Goal: Obtain resource: Download file/media

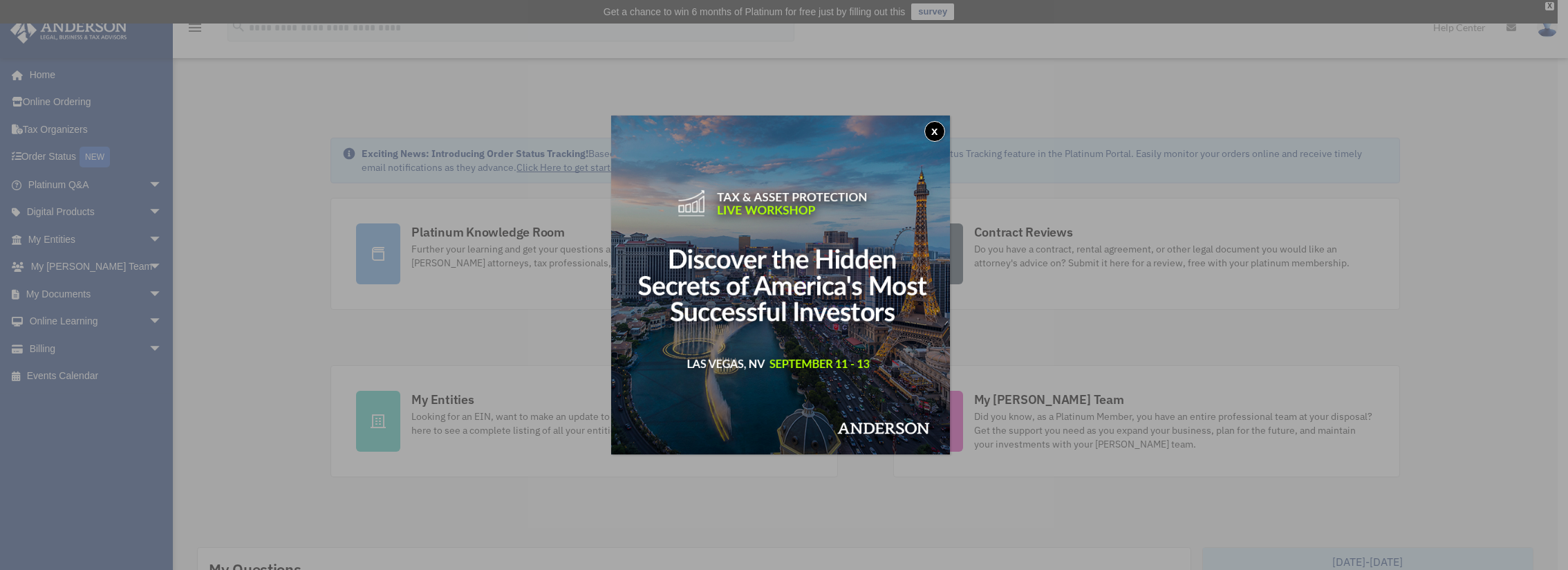
click at [939, 132] on button "x" at bounding box center [935, 132] width 21 height 21
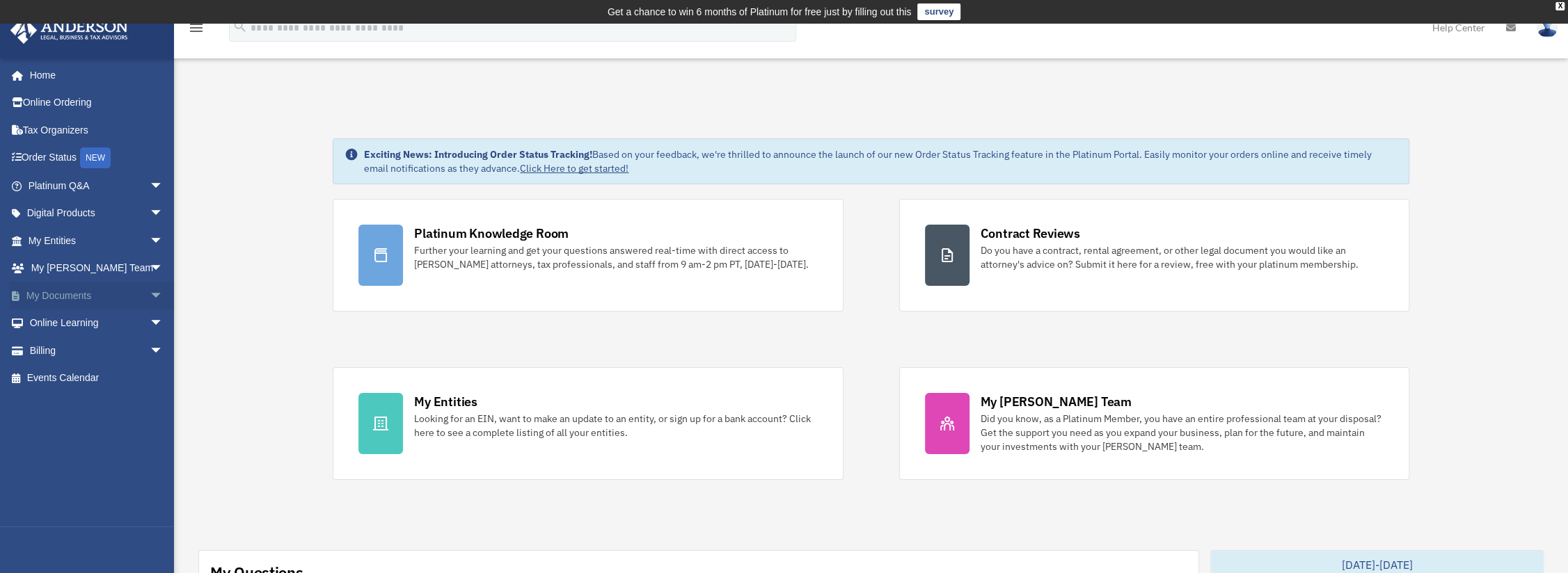
click at [88, 297] on link "My Documents arrow_drop_down" at bounding box center [97, 296] width 175 height 28
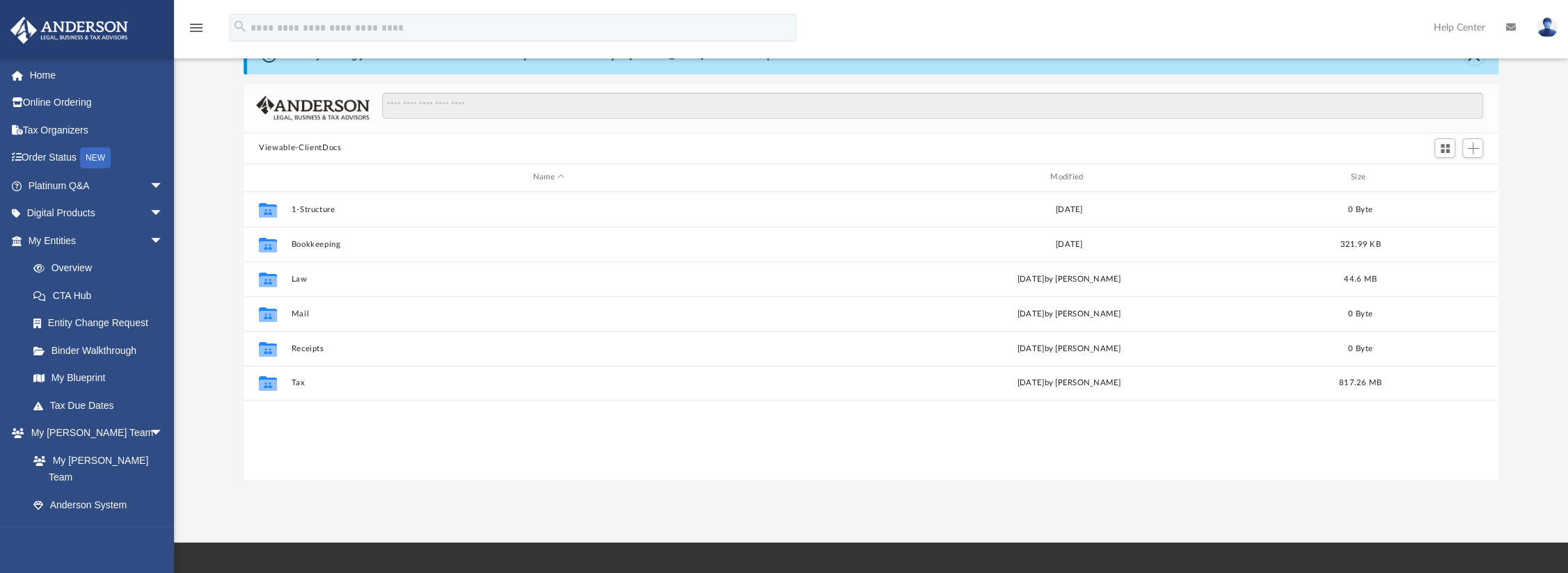
scroll to position [208, 0]
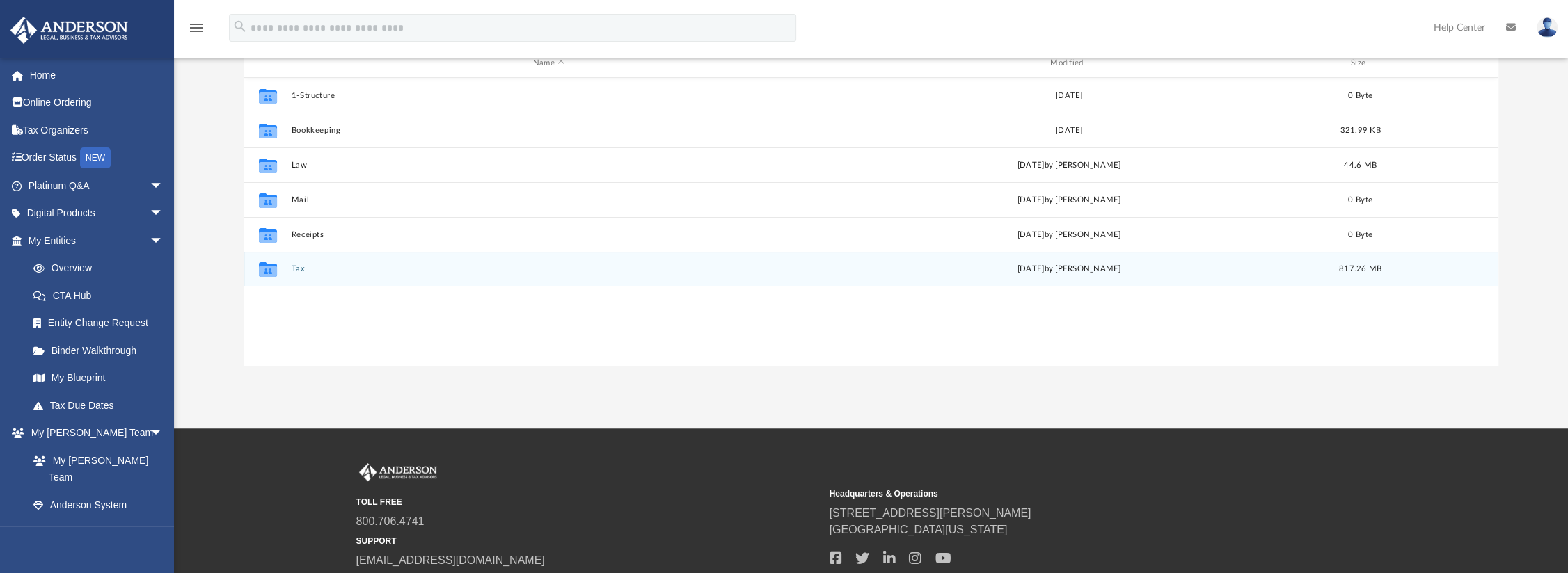
click at [295, 268] on button "Tax" at bounding box center [548, 269] width 514 height 9
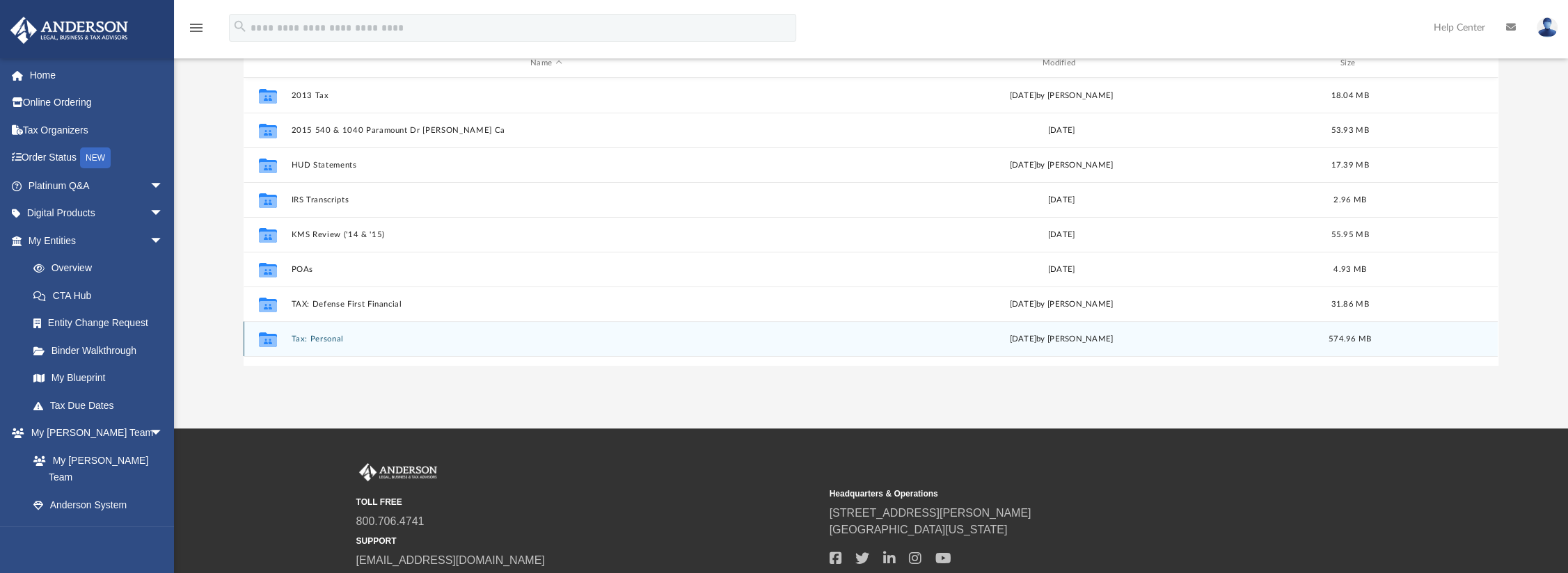
click at [337, 337] on button "Tax: Personal" at bounding box center [546, 339] width 510 height 9
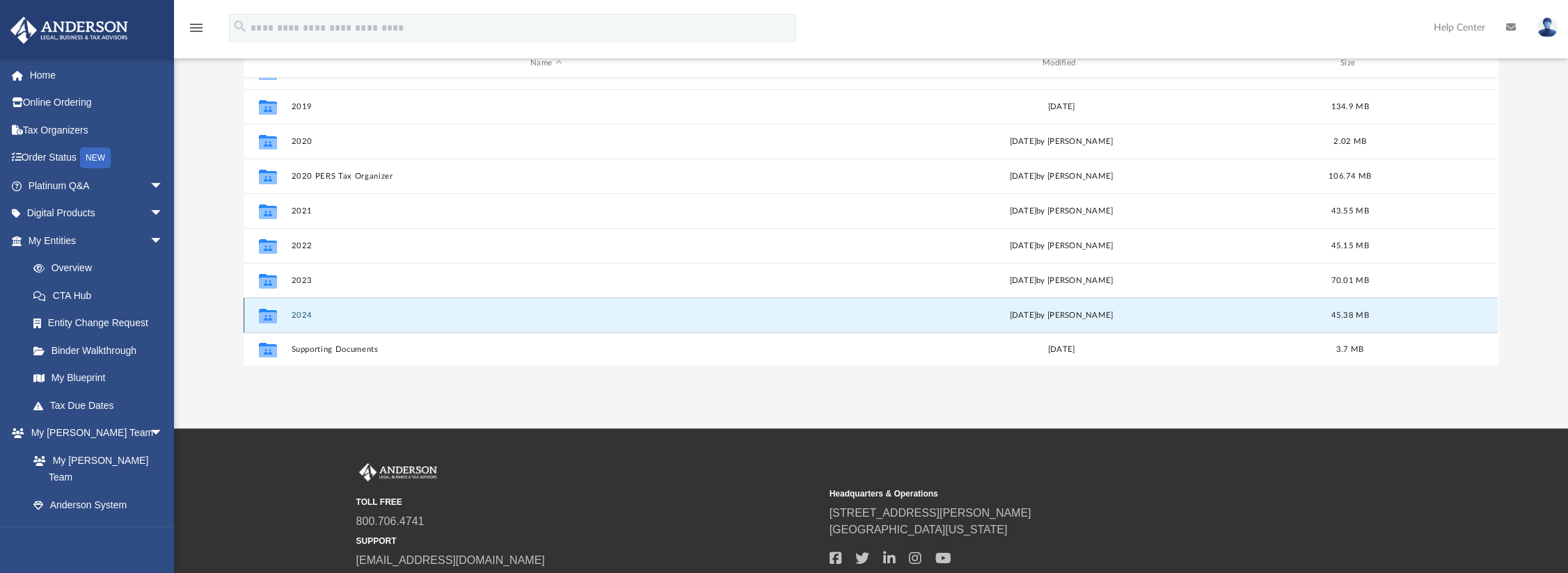
click at [317, 311] on button "2024" at bounding box center [546, 316] width 510 height 9
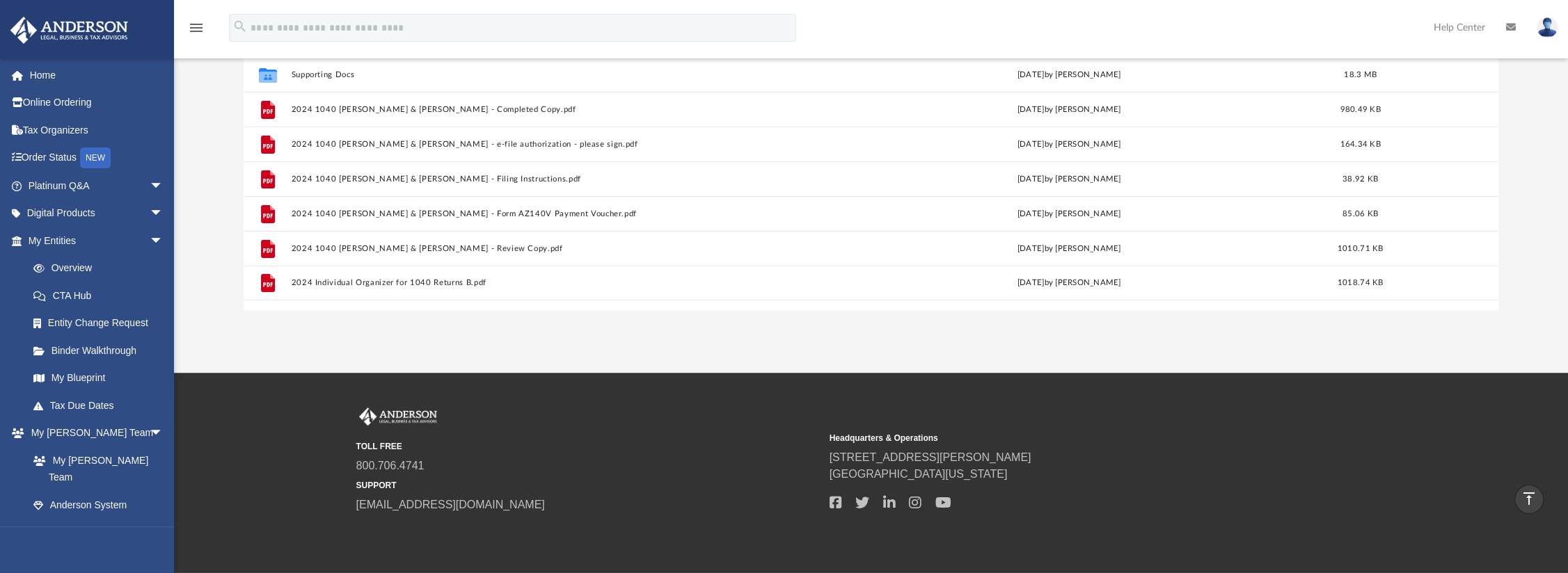
scroll to position [242, 0]
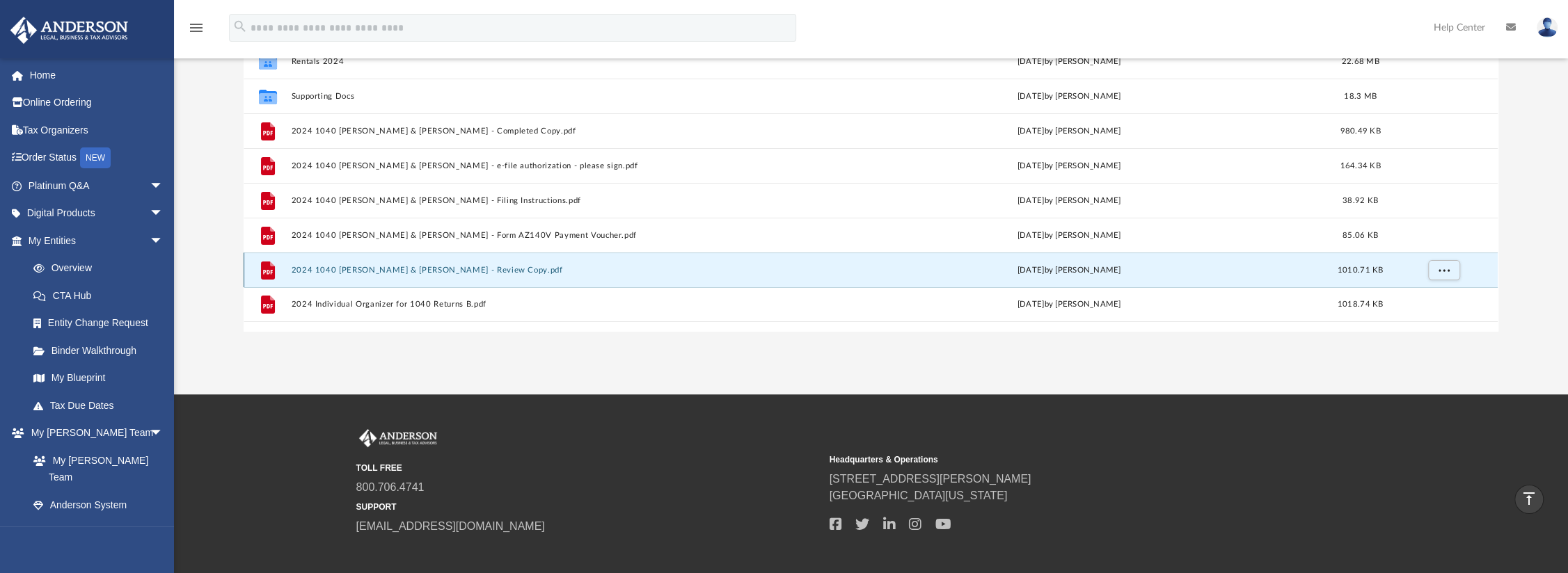
click at [406, 269] on button "2024 1040 Mejia, Ronnie & Mona - Review Copy.pdf" at bounding box center [548, 270] width 514 height 9
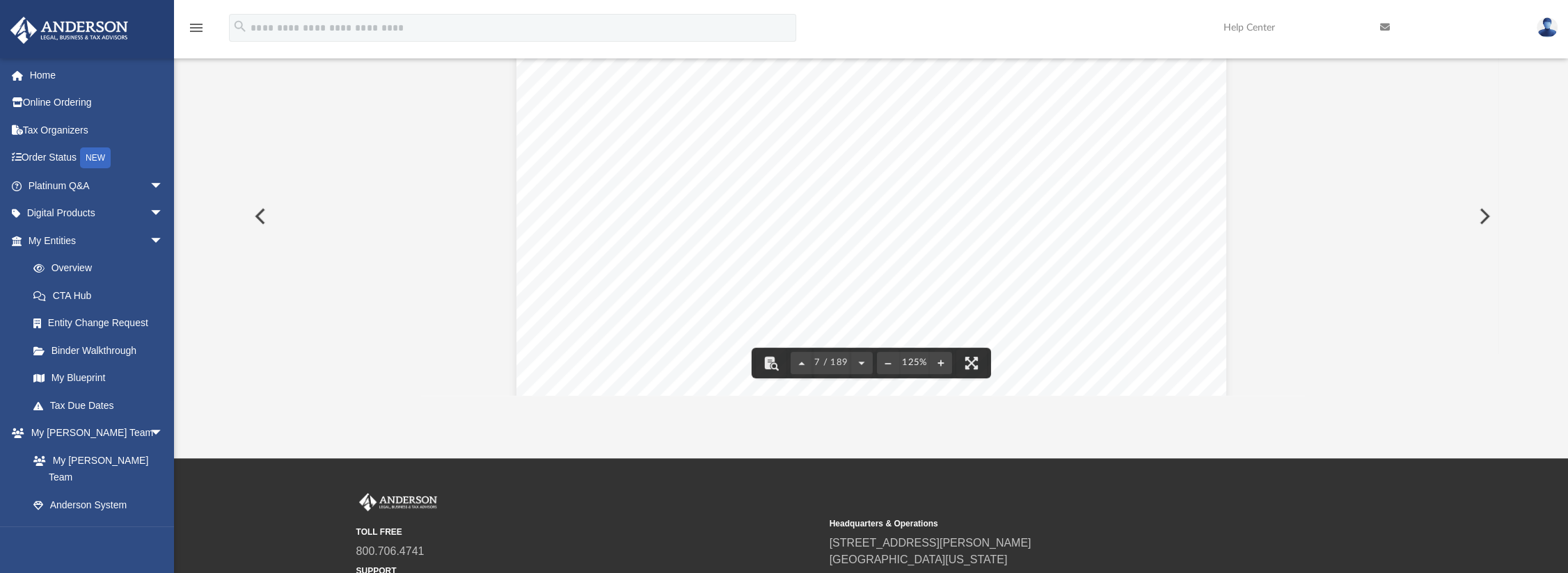
scroll to position [0, 0]
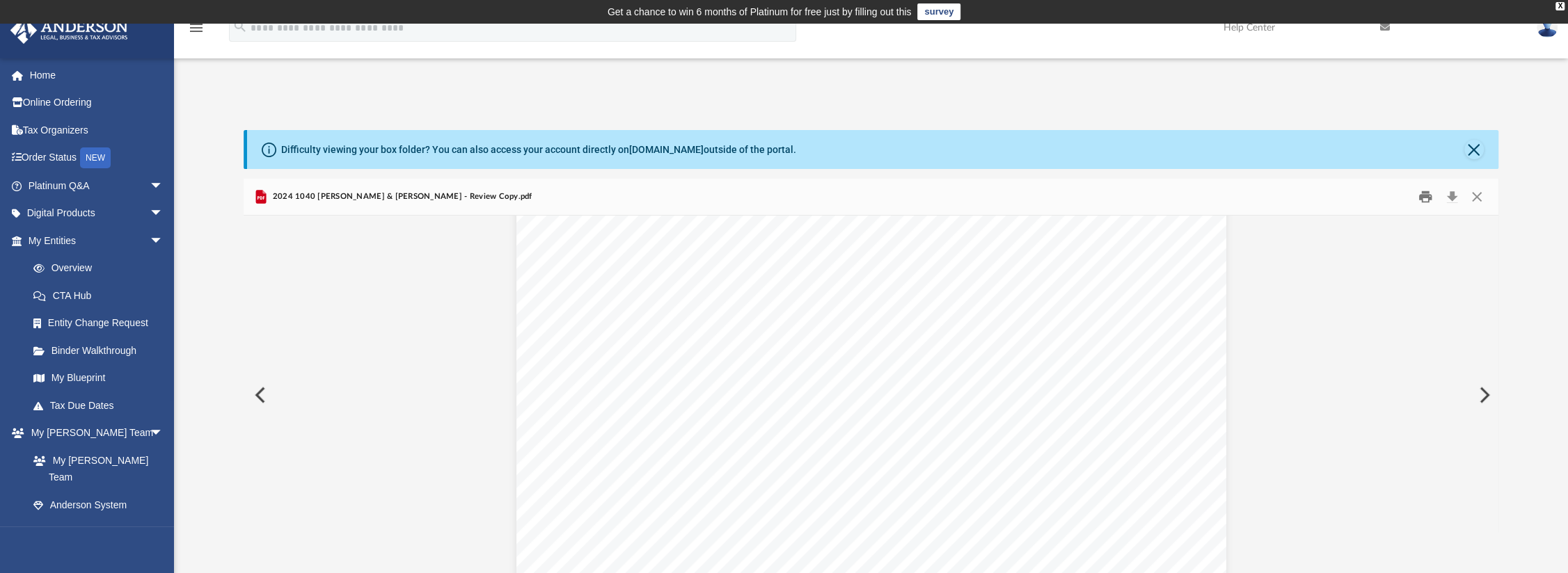
click at [1425, 194] on button "Print" at bounding box center [1426, 196] width 28 height 21
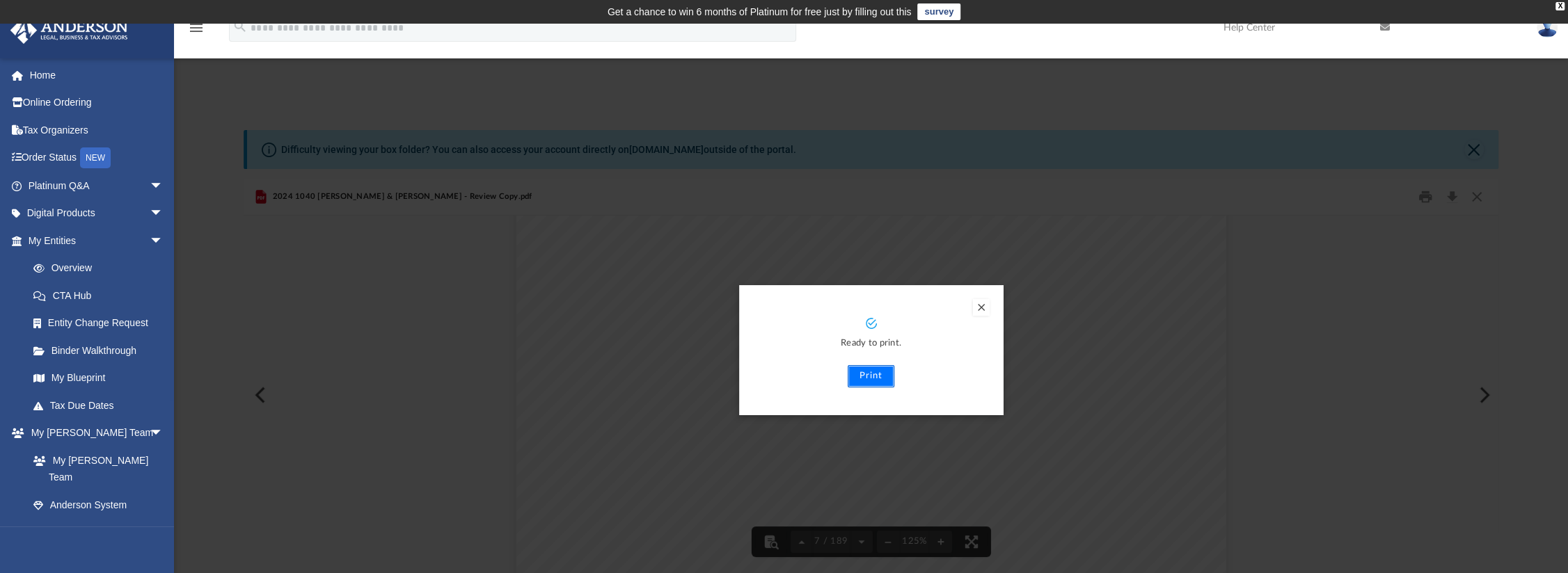
click at [866, 376] on button "Print" at bounding box center [871, 376] width 47 height 22
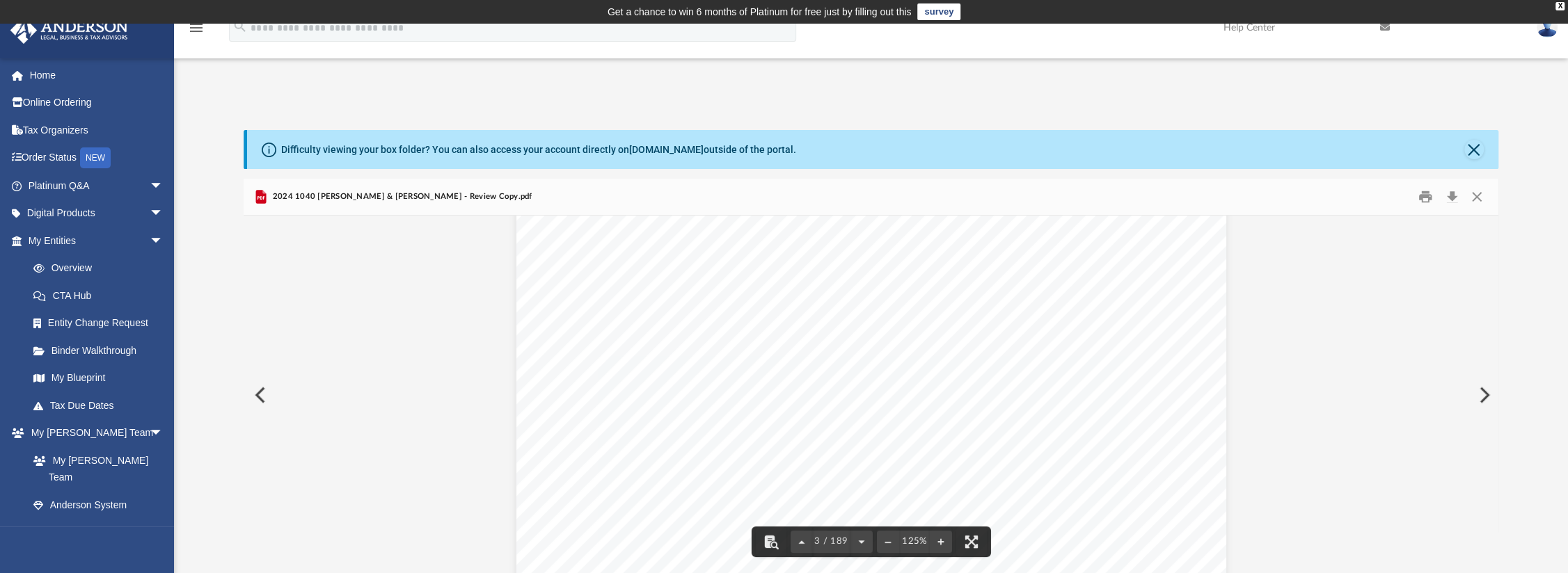
scroll to position [2296, 0]
click at [260, 395] on button "Preview" at bounding box center [258, 395] width 30 height 39
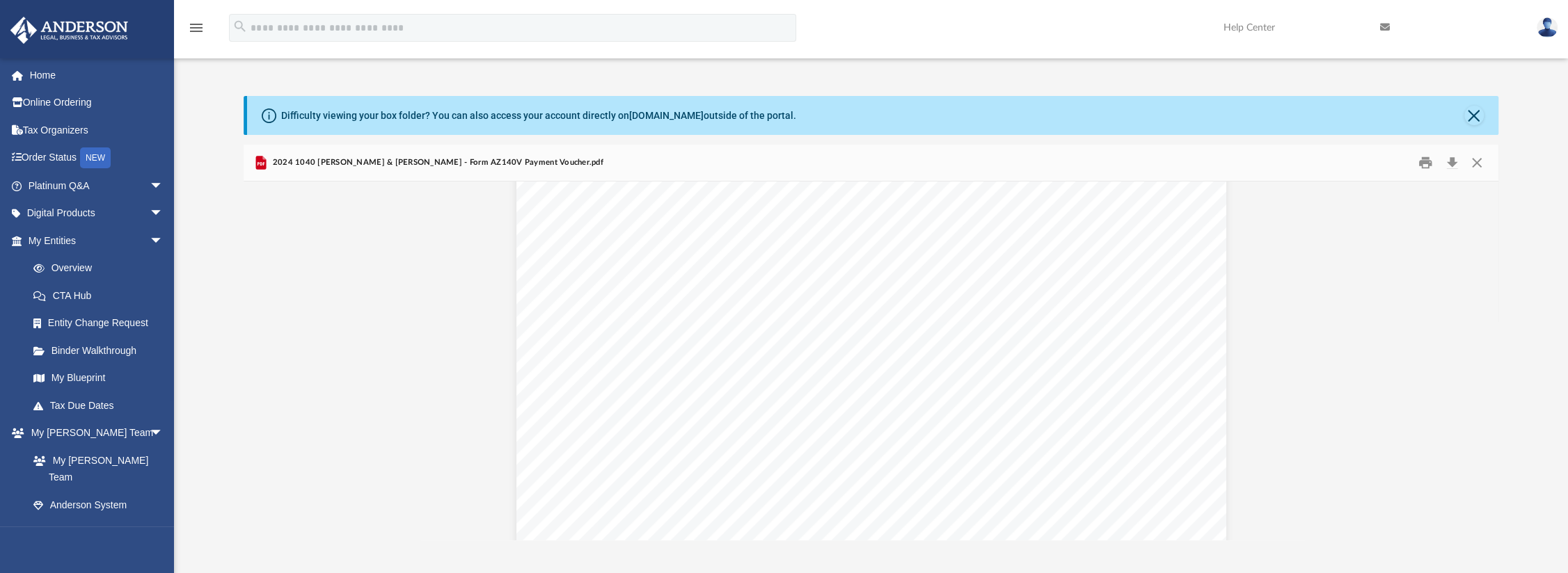
scroll to position [70, 0]
click at [932, 358] on div "ADOR 10944 (24) 437391 10-18-24 1 1 94 2 REVENUE USE ONLY. DO NOT MARK IN THIS …" at bounding box center [871, 581] width 710 height 918
click at [1425, 163] on button "Print" at bounding box center [1426, 162] width 28 height 21
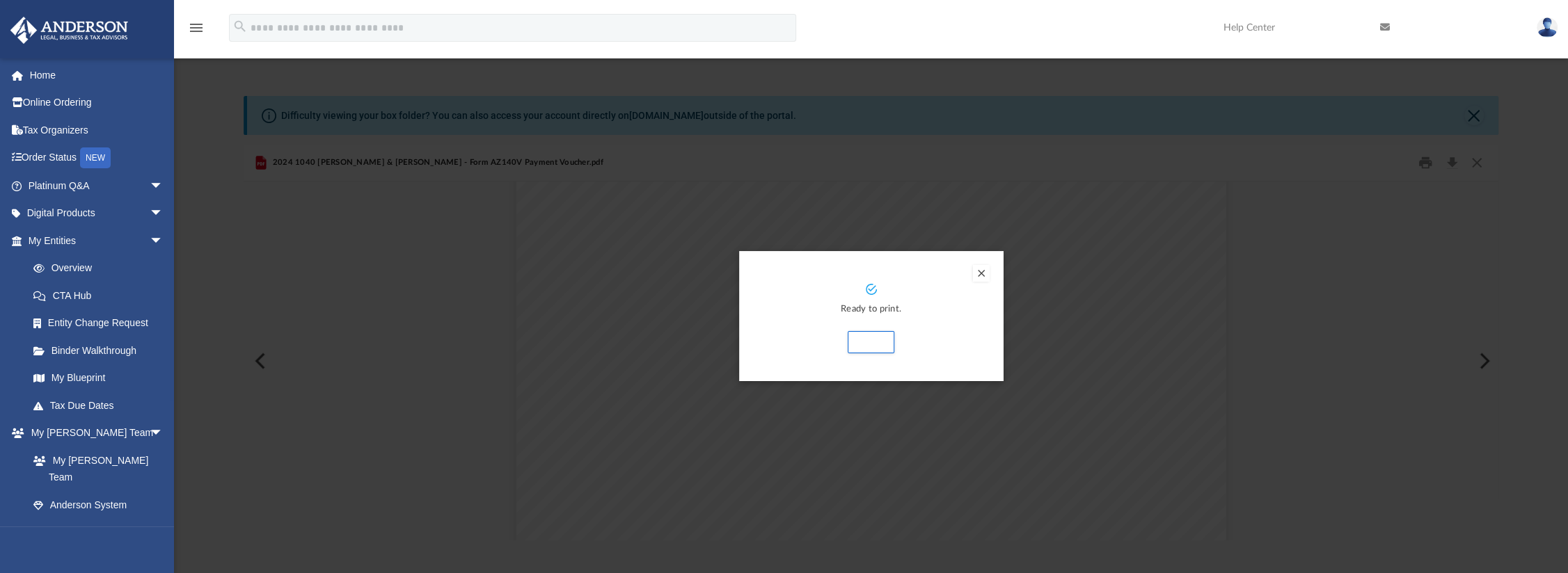
click at [978, 275] on button "Preview" at bounding box center [981, 274] width 17 height 17
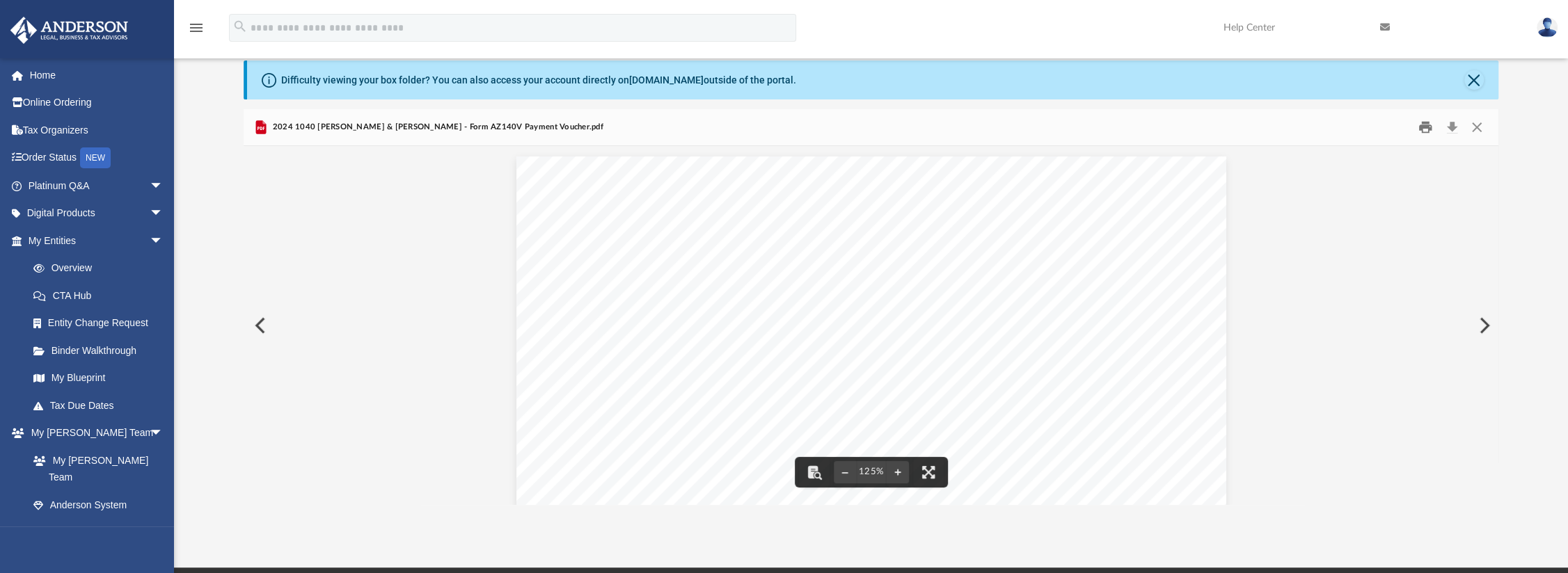
click at [1428, 124] on button "Print" at bounding box center [1426, 127] width 28 height 21
click at [256, 331] on button "Preview" at bounding box center [258, 325] width 30 height 39
click at [260, 326] on button "Preview" at bounding box center [258, 325] width 30 height 39
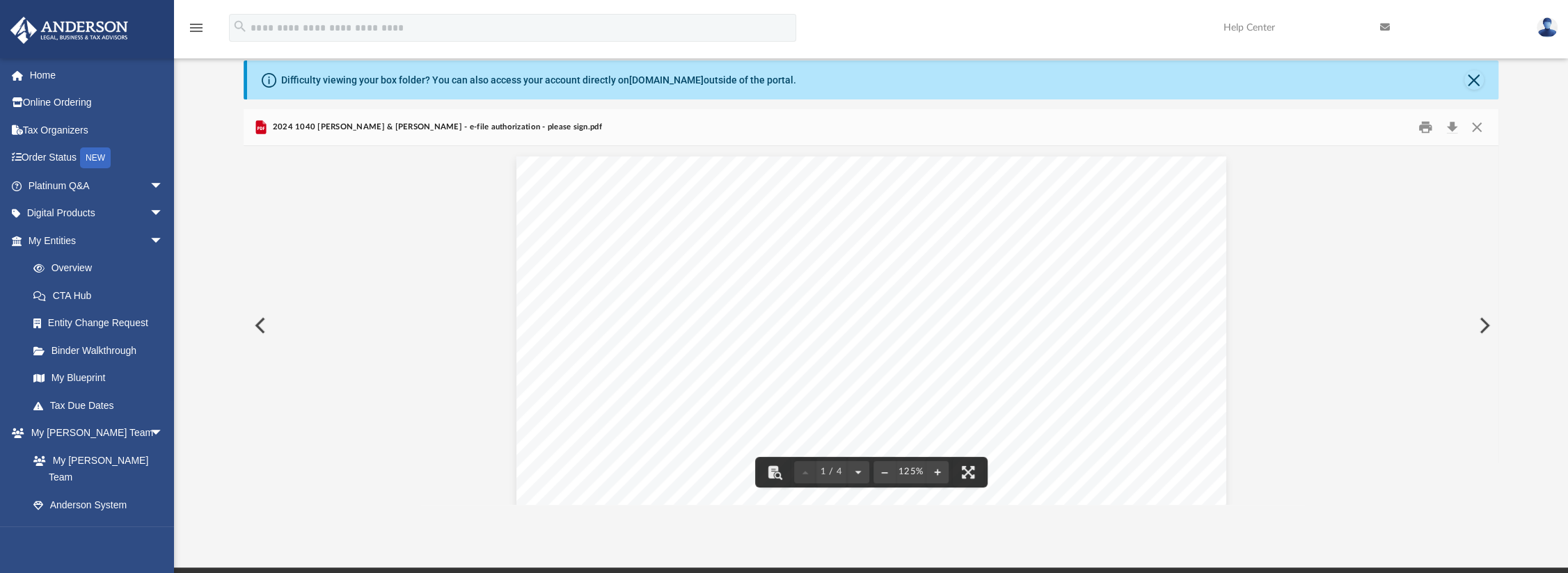
click at [265, 323] on button "Preview" at bounding box center [258, 325] width 30 height 39
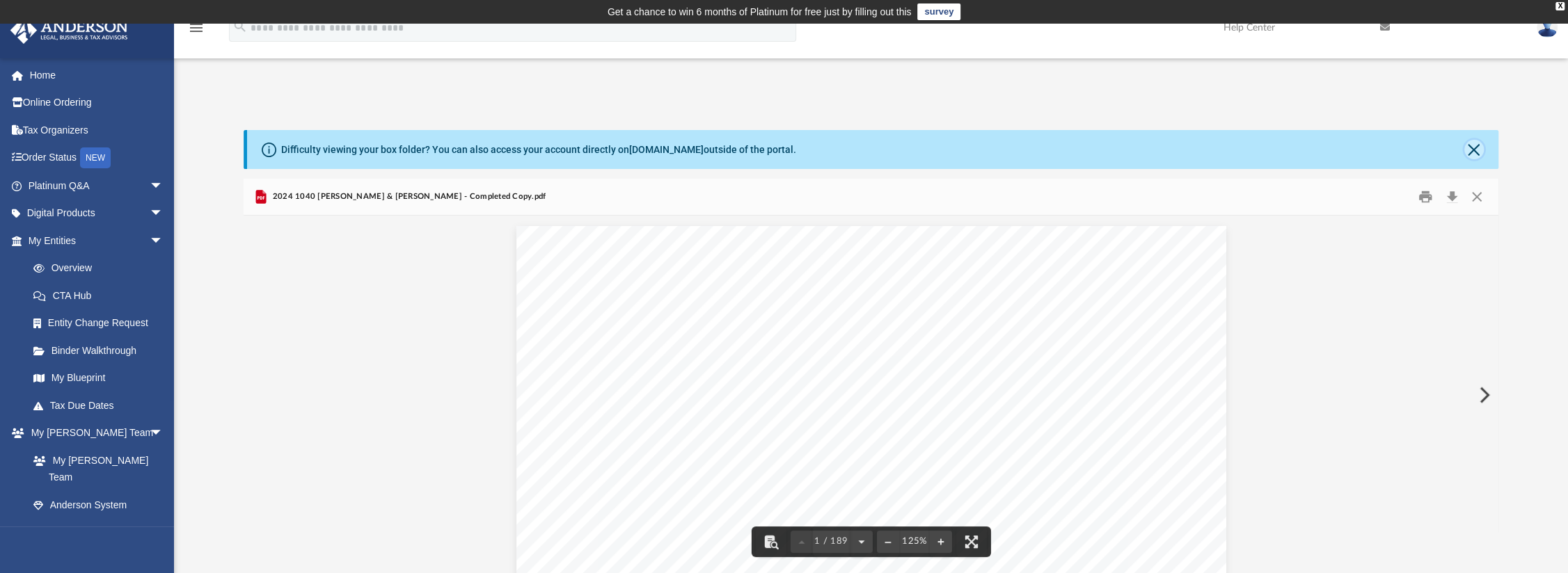
click at [1475, 147] on button "Close" at bounding box center [1473, 149] width 19 height 19
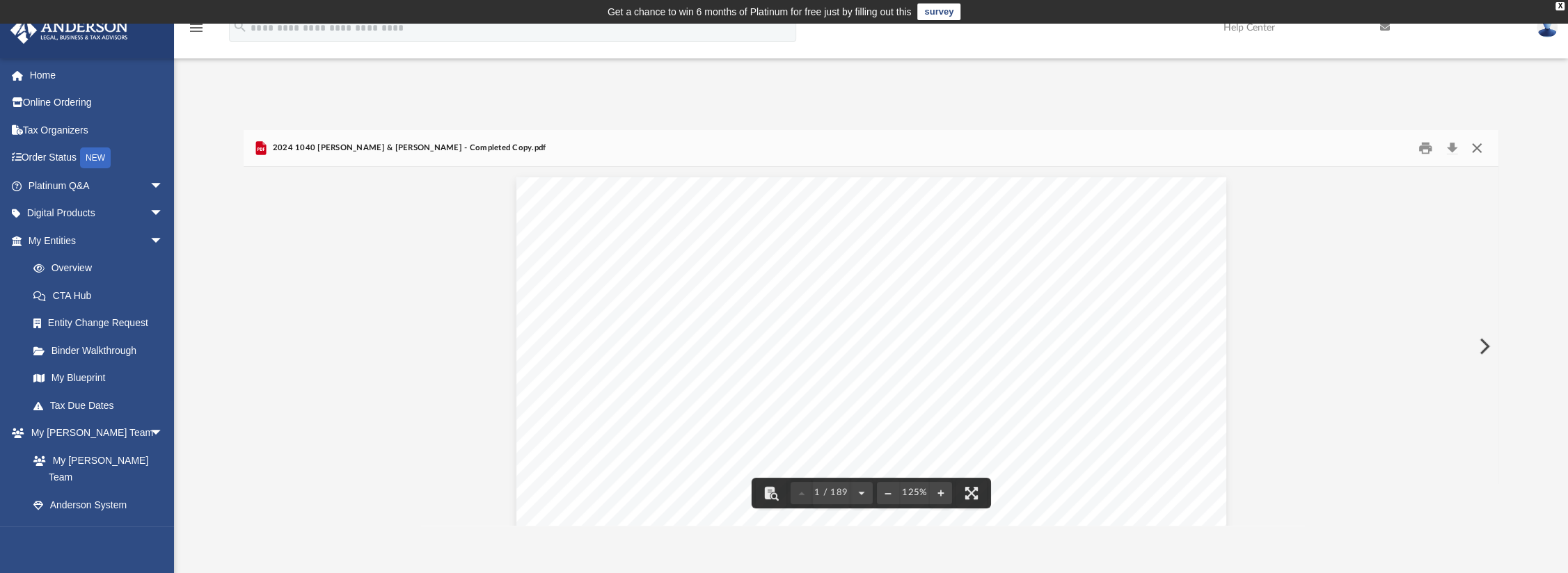
click at [1479, 147] on button "Close" at bounding box center [1475, 147] width 25 height 21
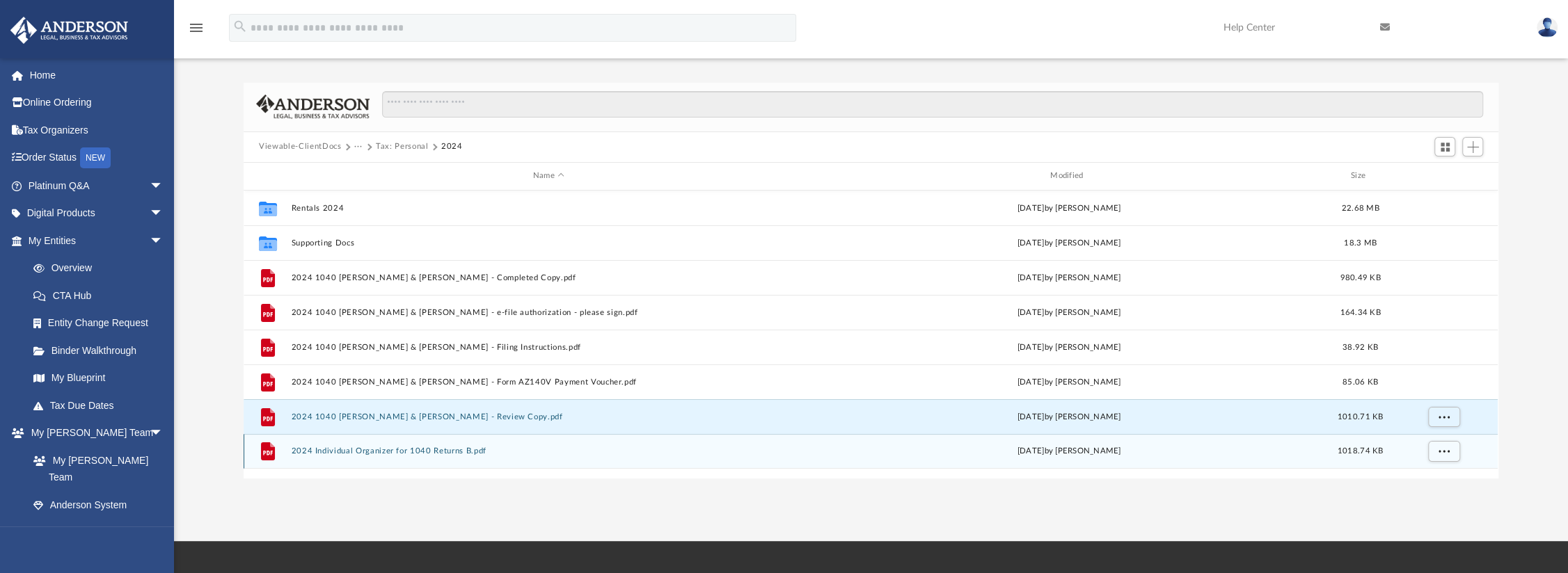
scroll to position [70, 0]
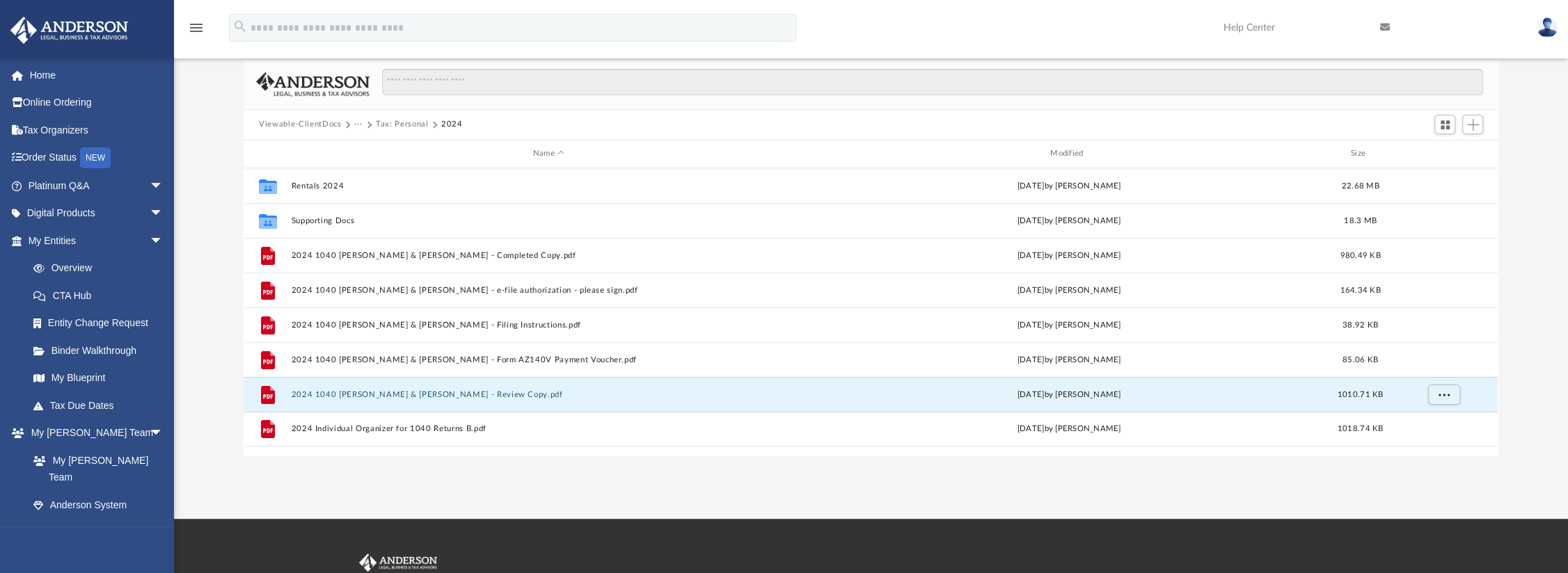
click at [311, 122] on button "Viewable-ClientDocs" at bounding box center [299, 125] width 82 height 13
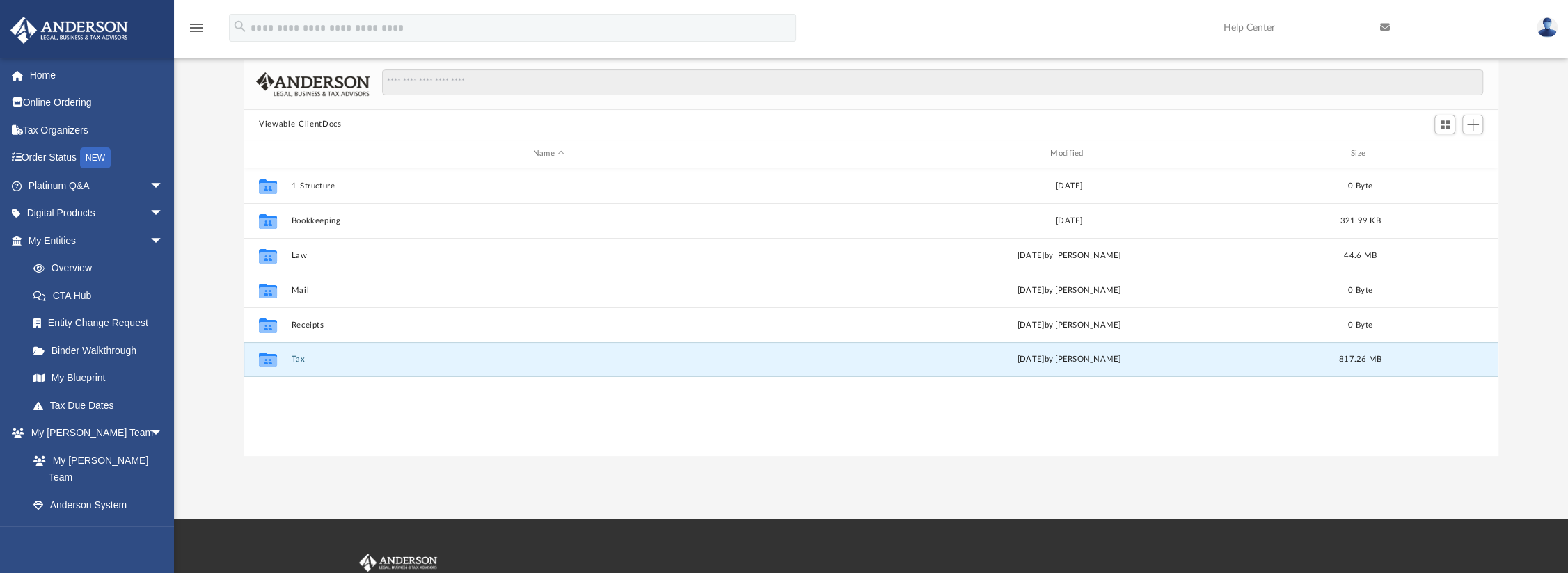
click at [298, 359] on button "Tax" at bounding box center [548, 359] width 514 height 9
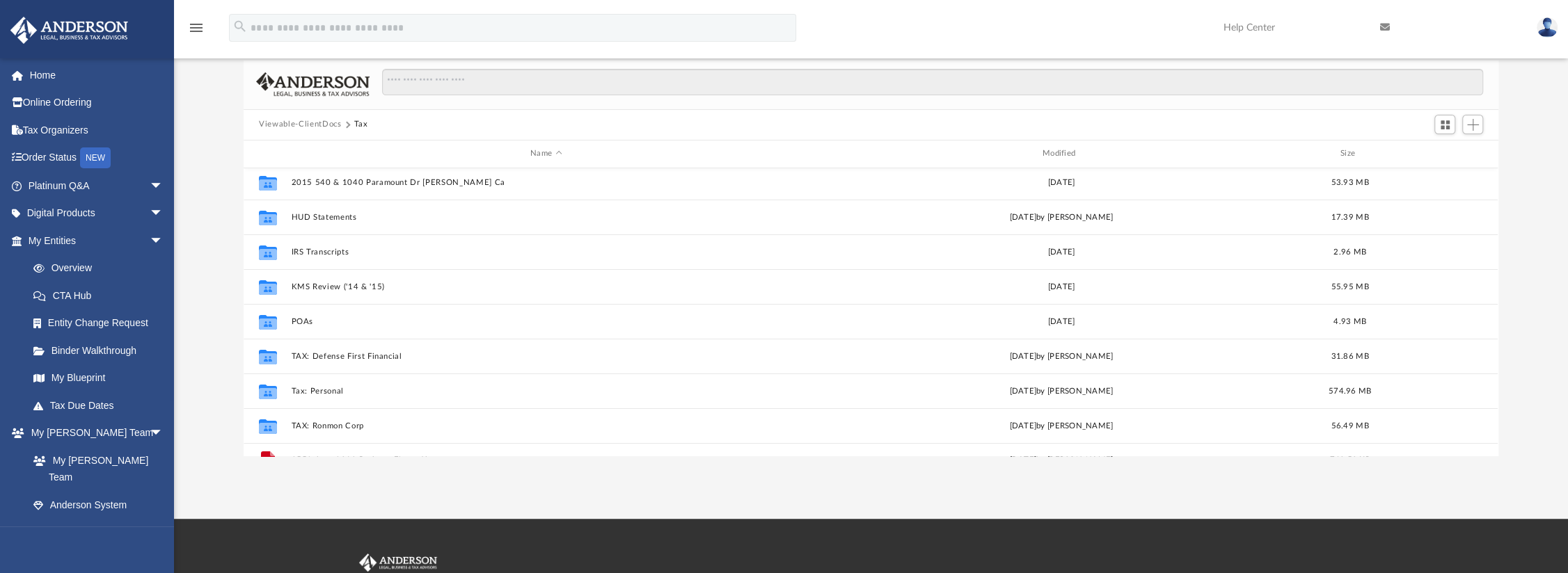
scroll to position [59, 0]
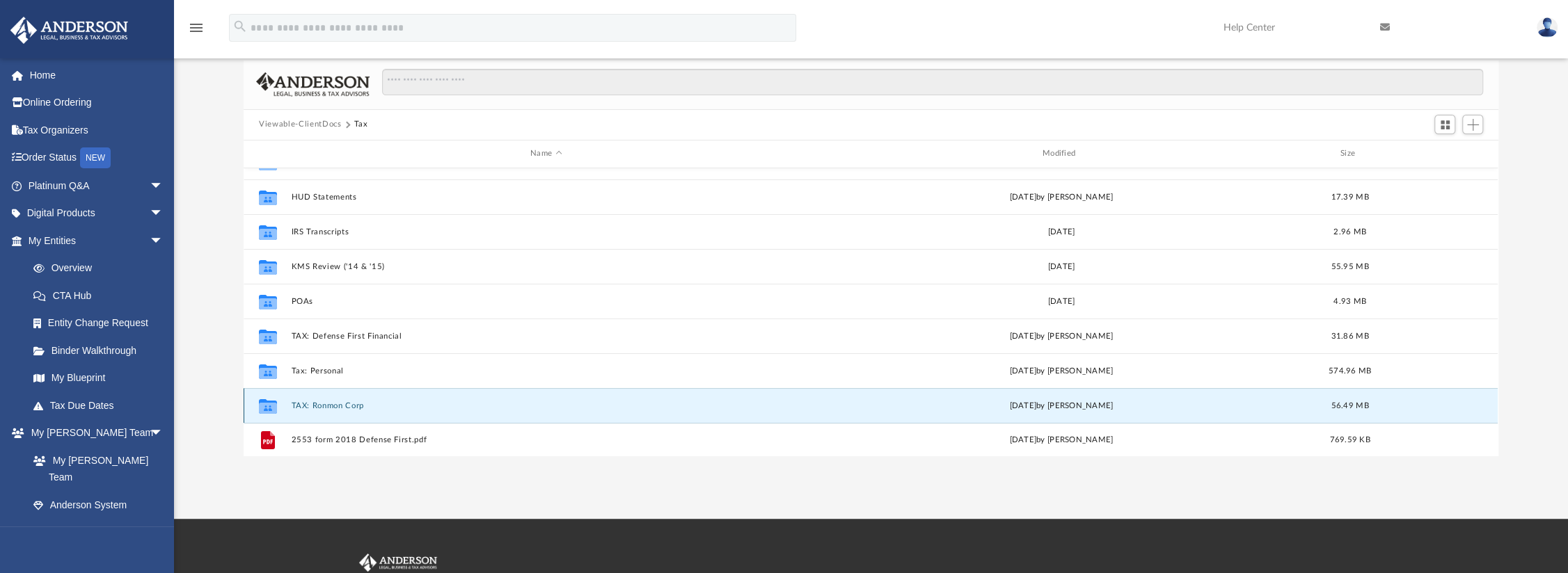
click at [361, 401] on button "TAX: Ronmon Corp" at bounding box center [546, 406] width 510 height 9
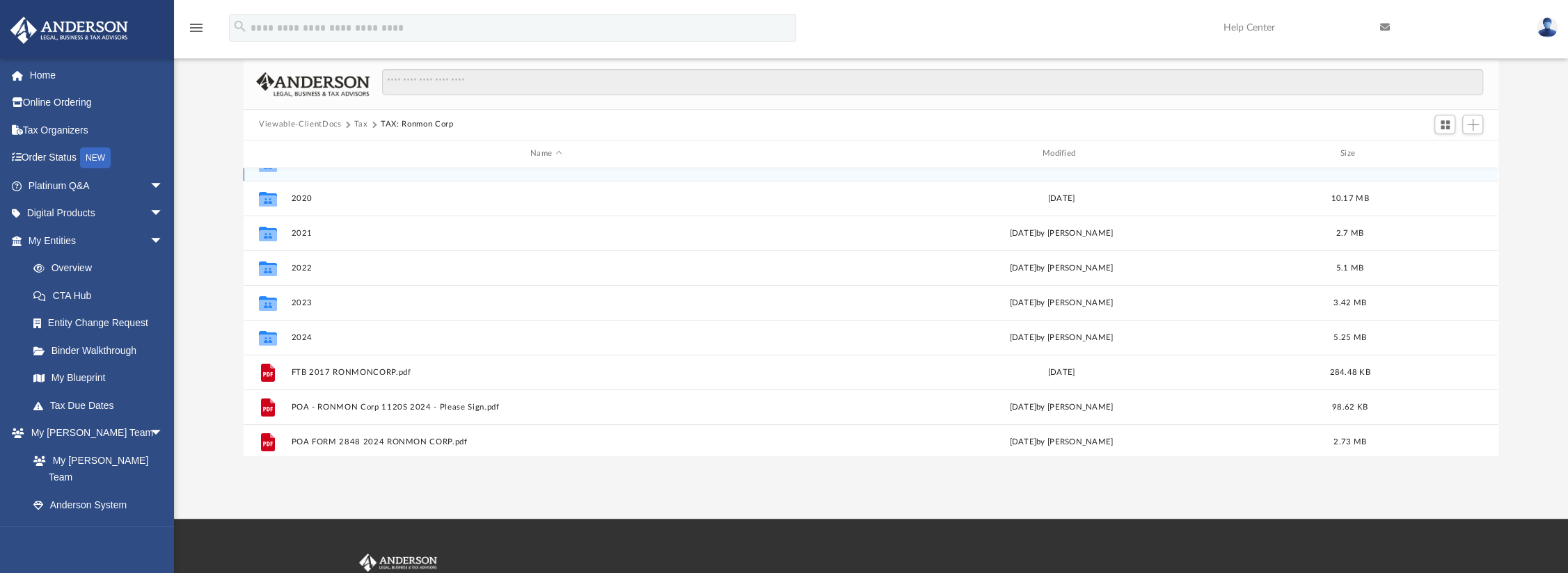
scroll to position [267, 0]
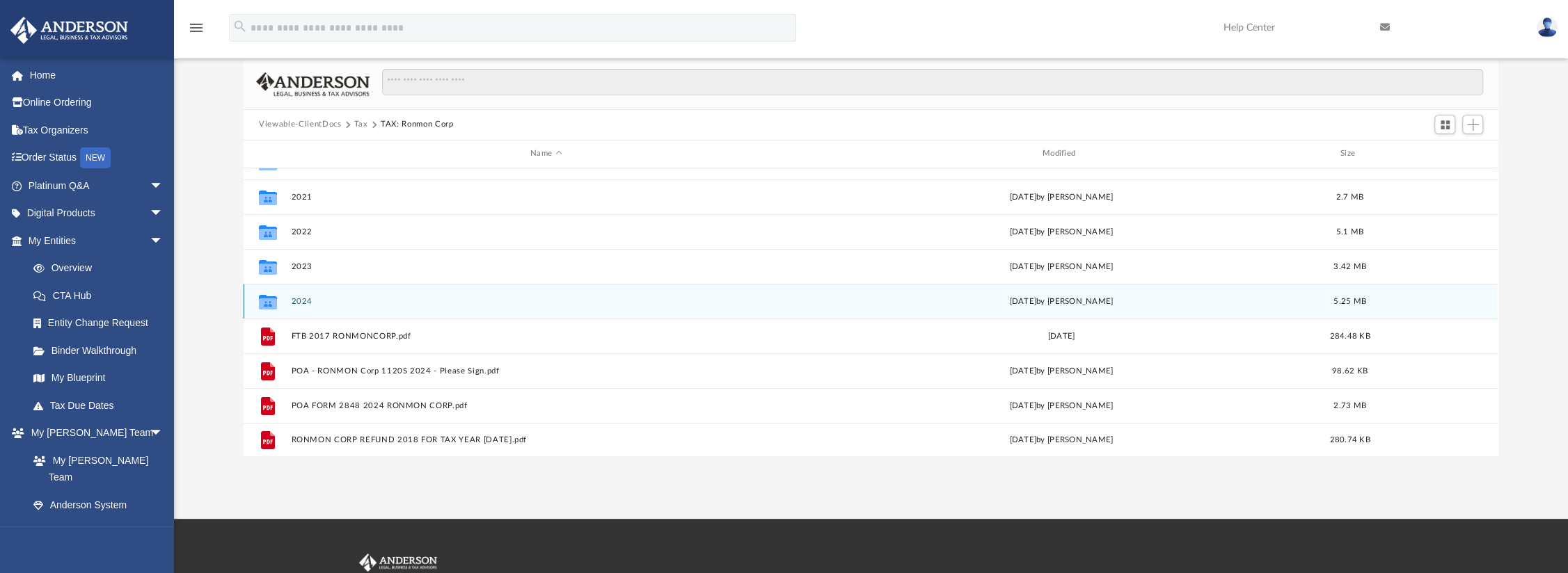
click at [312, 298] on button "2024" at bounding box center [546, 302] width 510 height 9
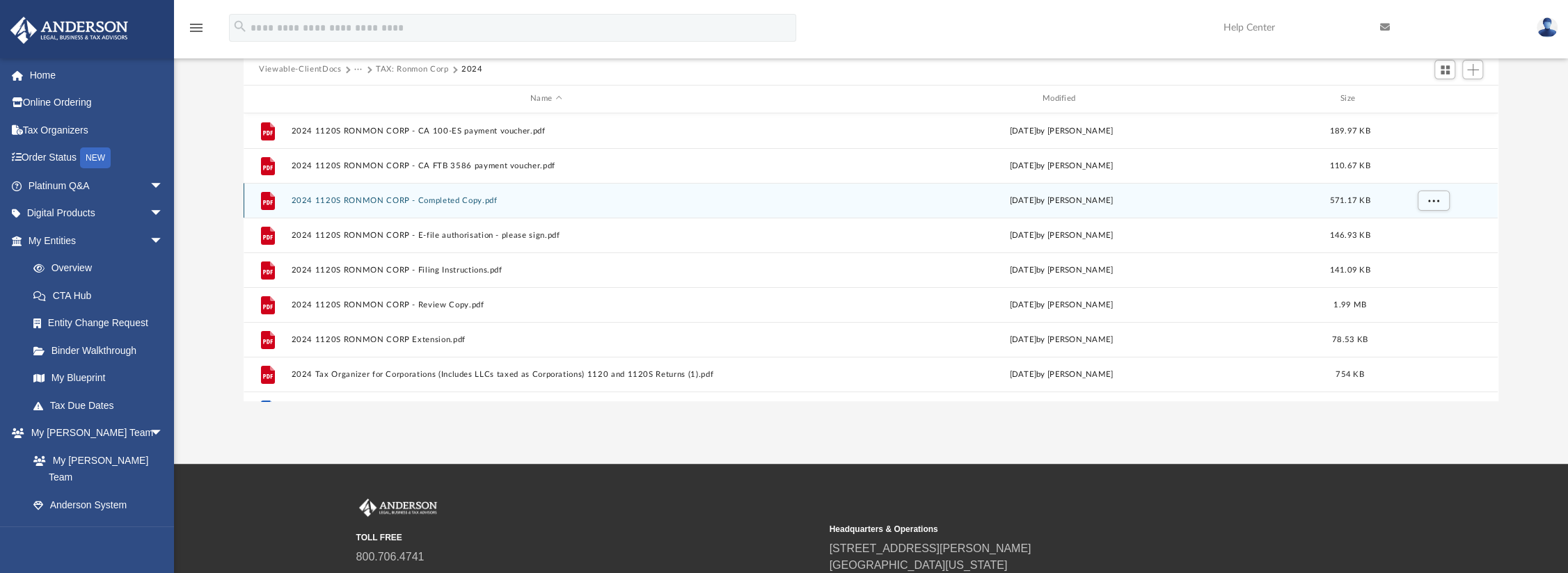
scroll to position [55, 0]
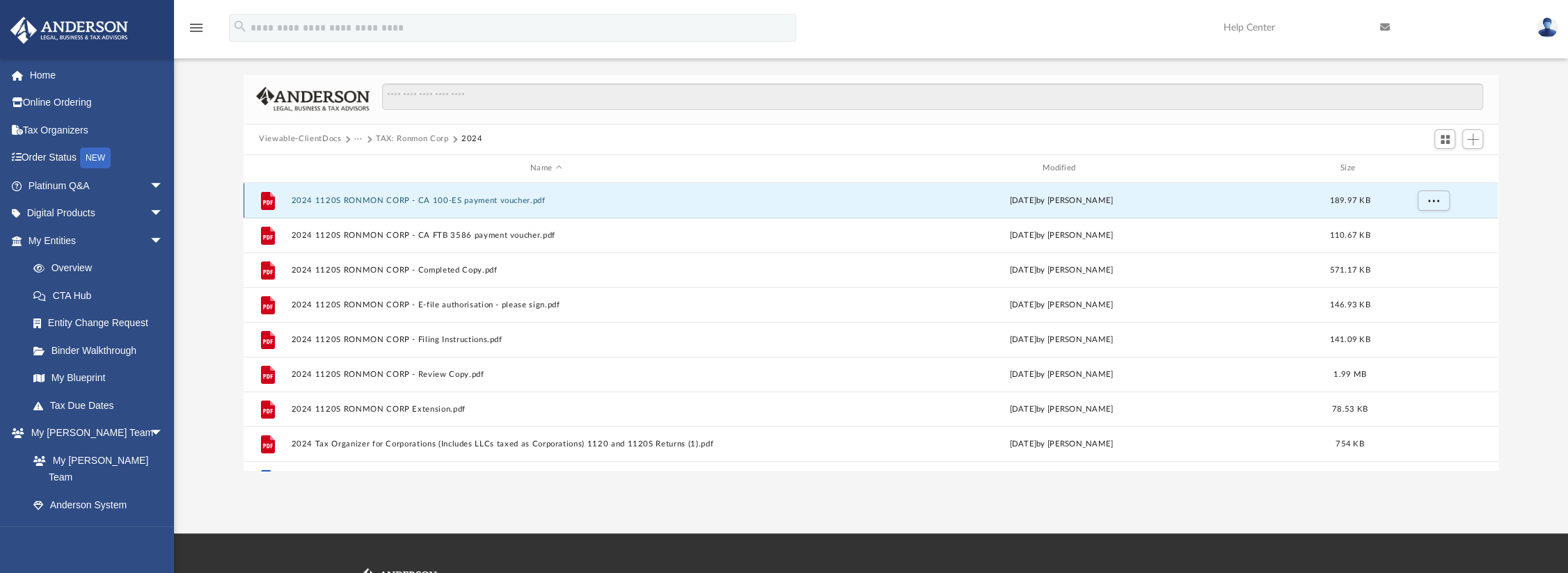
click at [392, 198] on button "2024 1120S RONMON CORP - CA 100-ES payment voucher.pdf" at bounding box center [546, 201] width 510 height 9
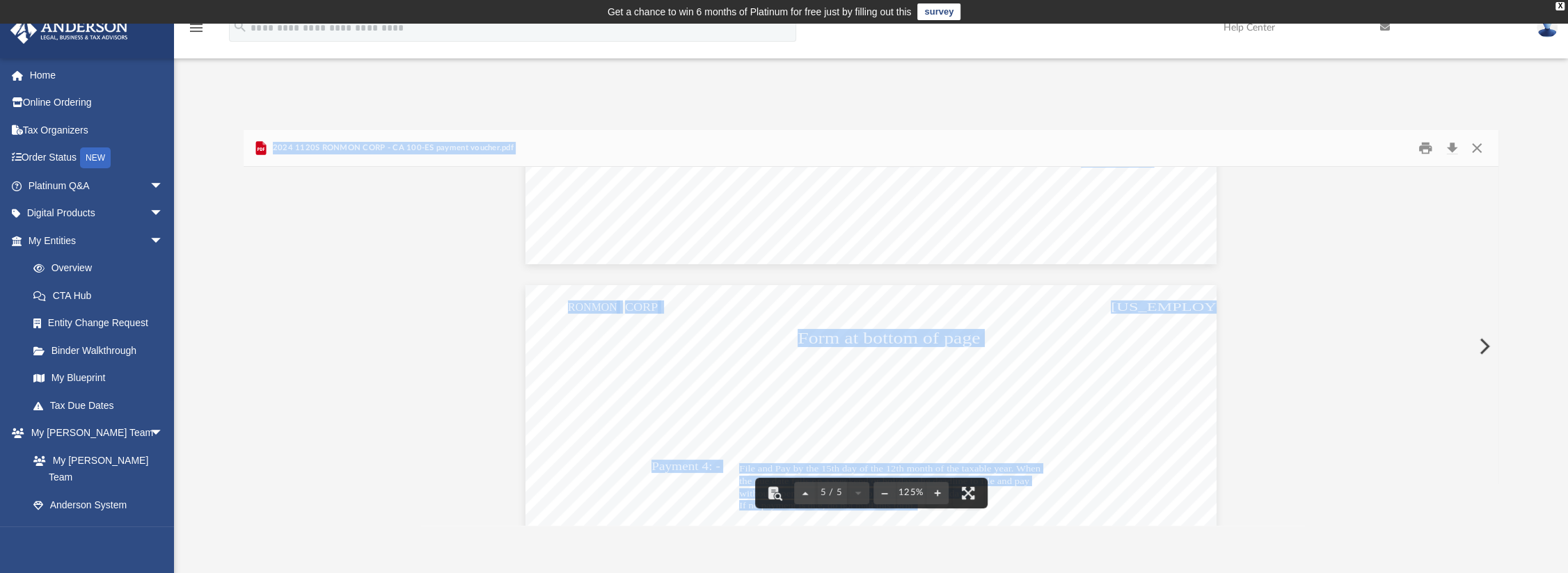
scroll to position [3652, 0]
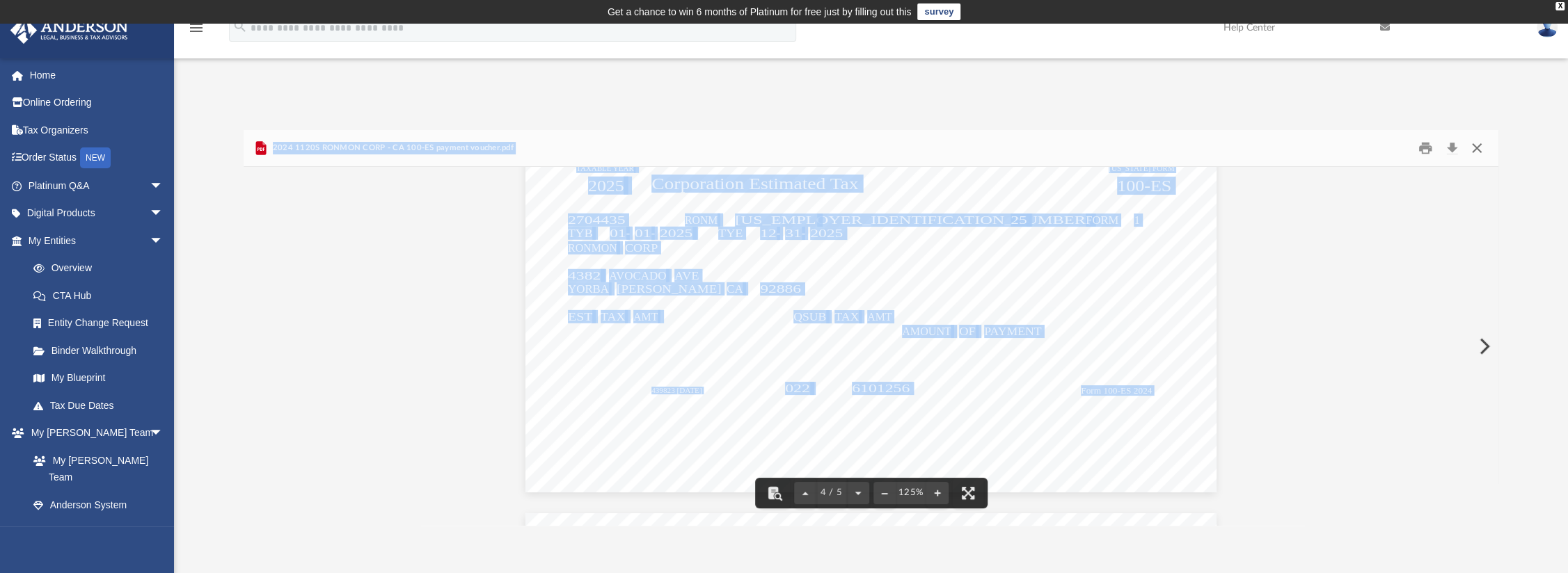
click at [1475, 147] on button "Close" at bounding box center [1475, 147] width 25 height 21
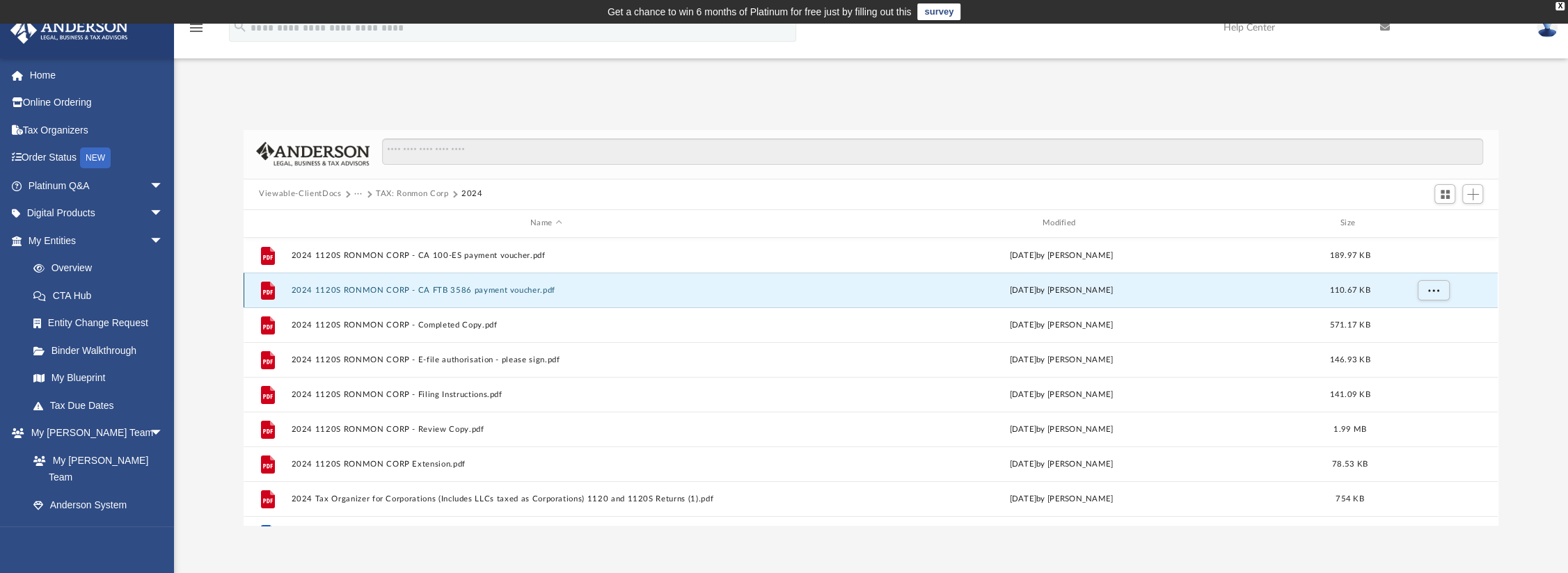
click at [453, 289] on button "2024 1120S RONMON CORP - CA FTB 3586 payment voucher.pdf" at bounding box center [546, 290] width 510 height 9
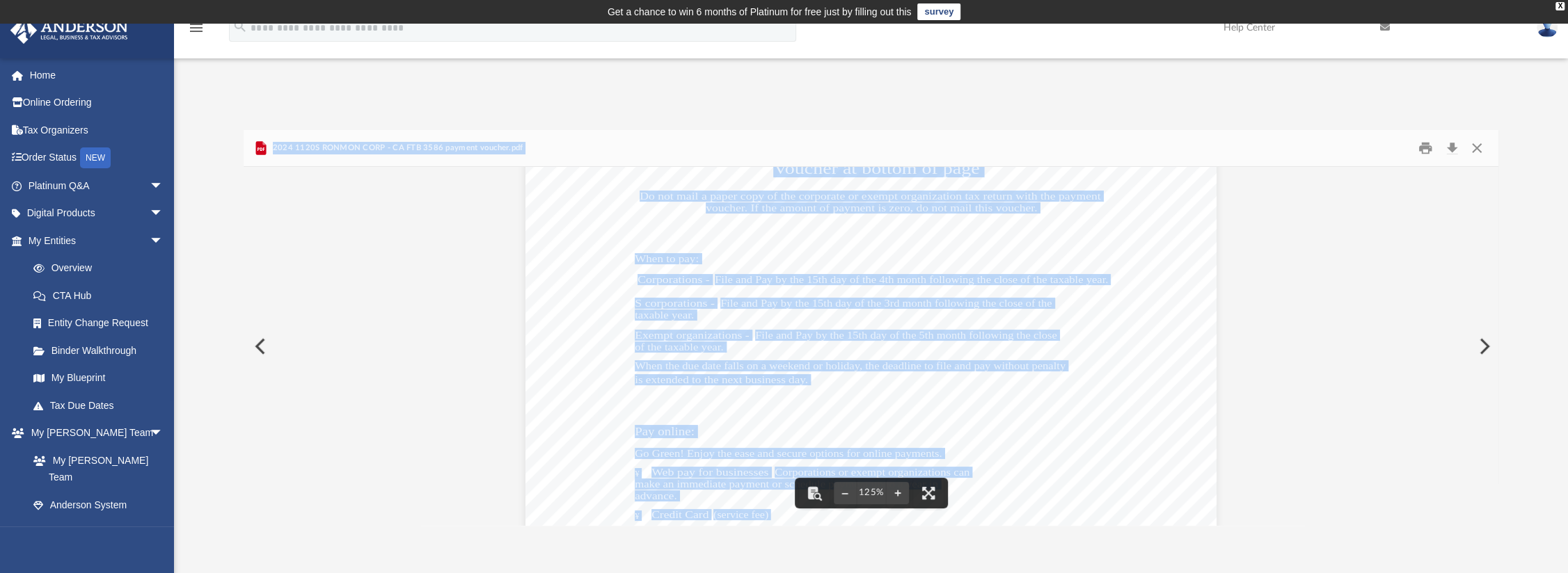
scroll to position [140, 0]
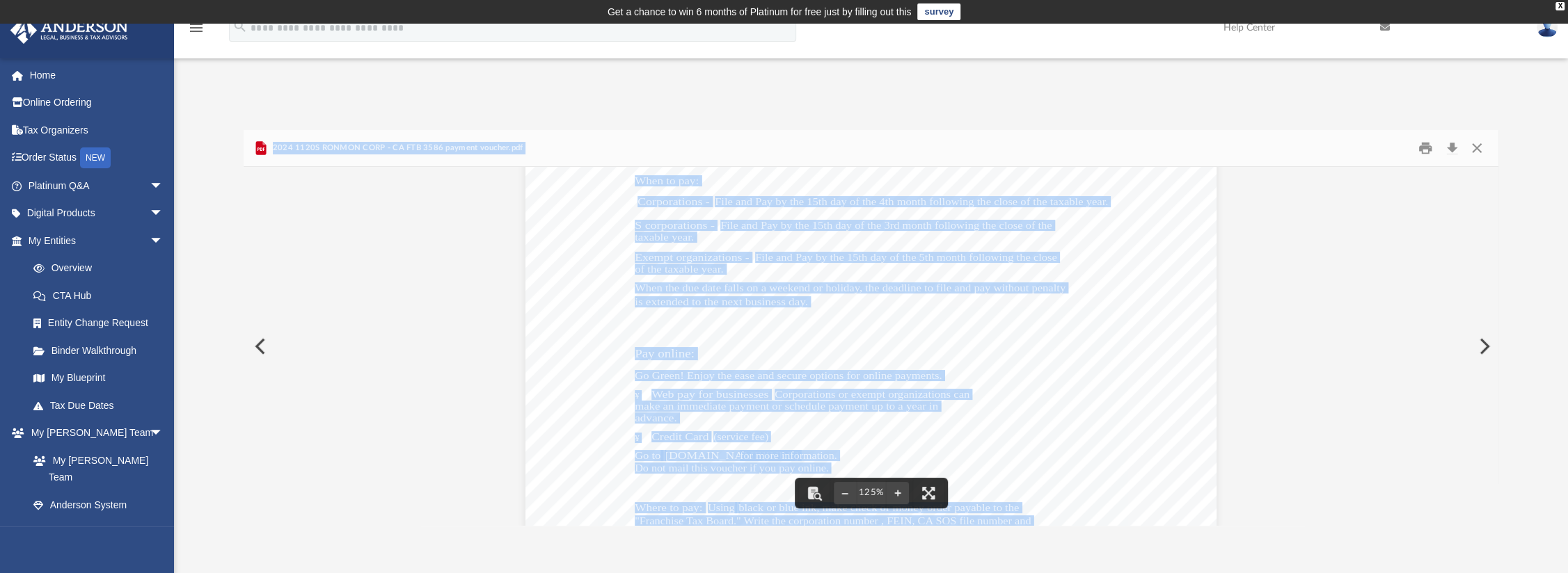
click at [1062, 318] on div "439035 11-07-24 CAUTION: IF NO PAYMENT IS DUE, DO NOT MAIL THIS VOUCHER DETACH …" at bounding box center [871, 526] width 691 height 976
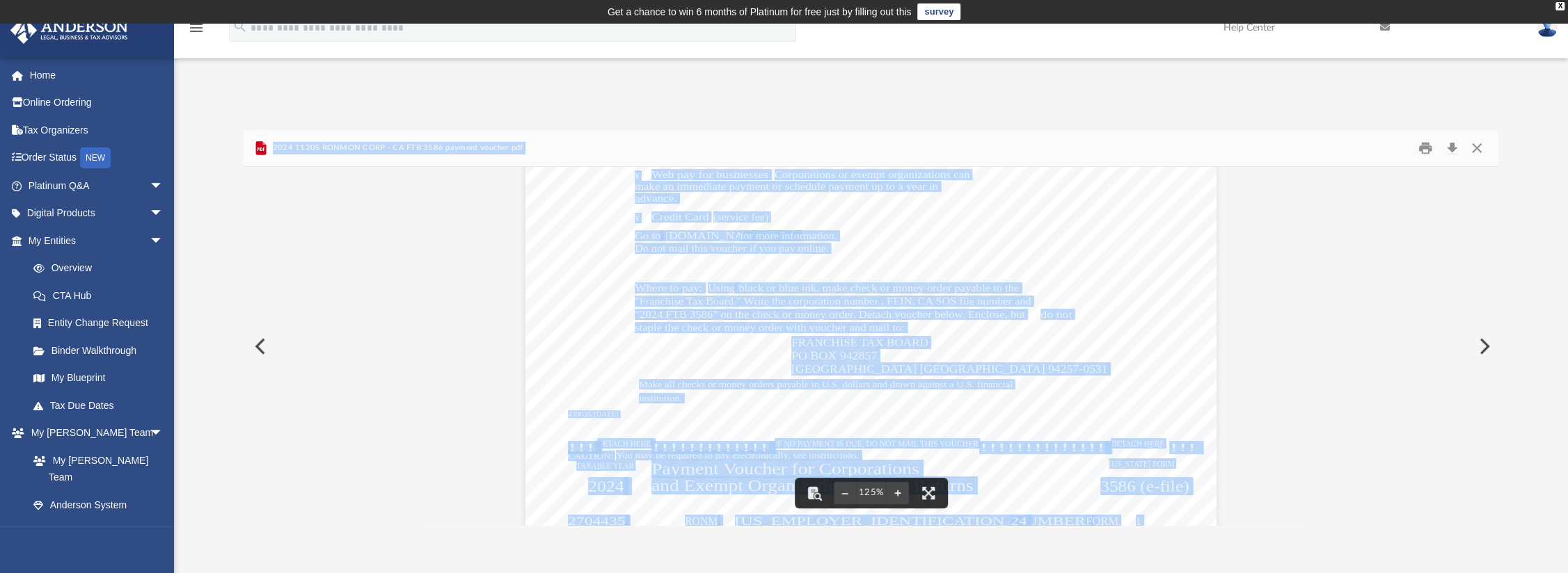
scroll to position [499, 0]
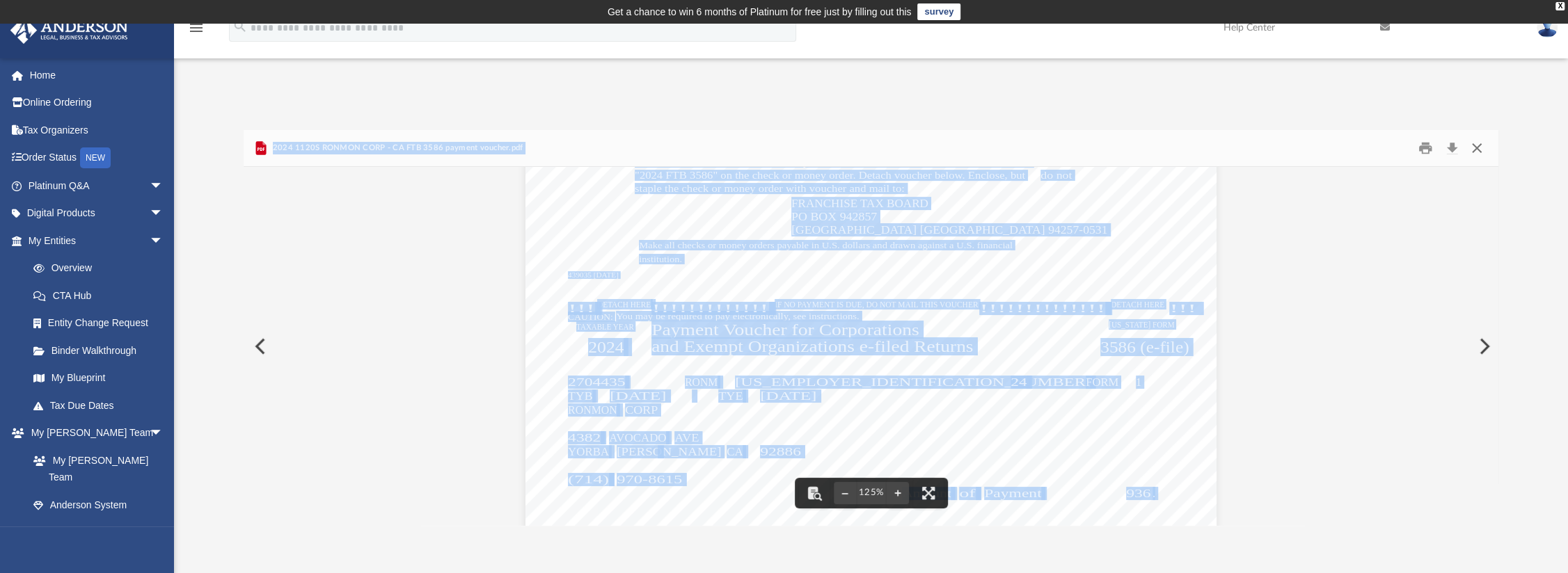
click at [1474, 151] on button "Close" at bounding box center [1475, 147] width 25 height 21
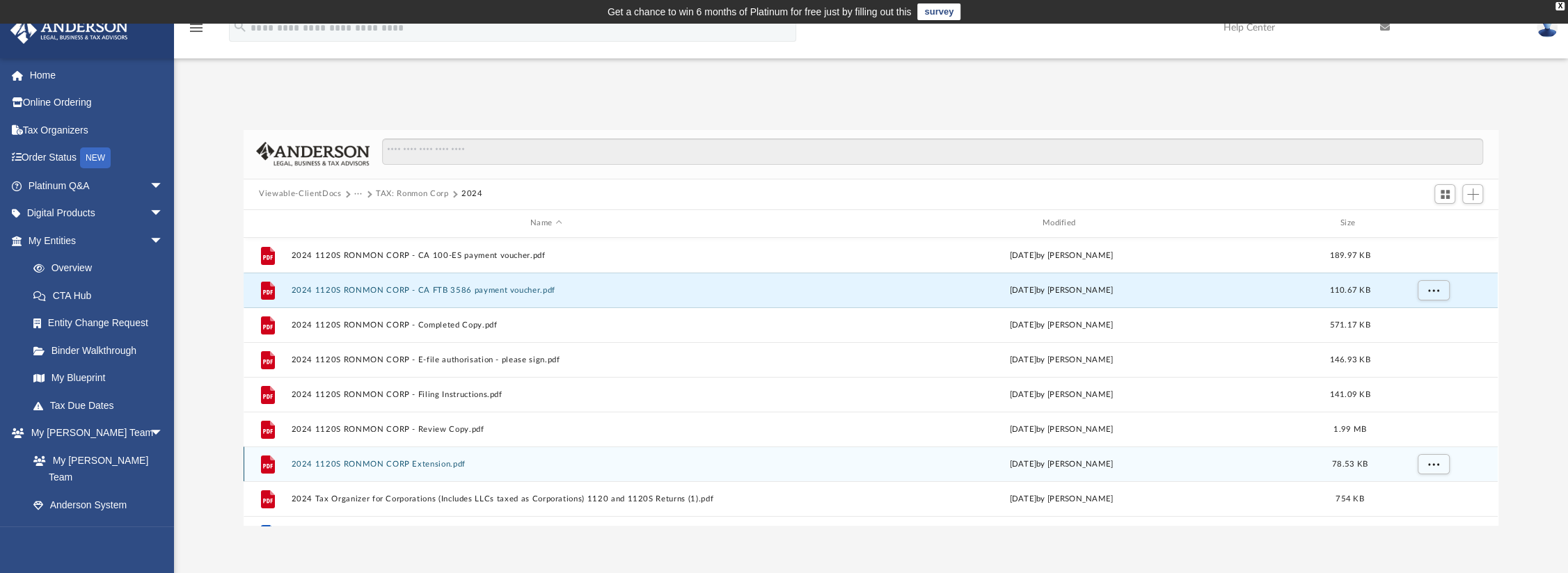
click at [427, 462] on button "2024 1120S RONMON CORP Extension.pdf" at bounding box center [546, 465] width 510 height 9
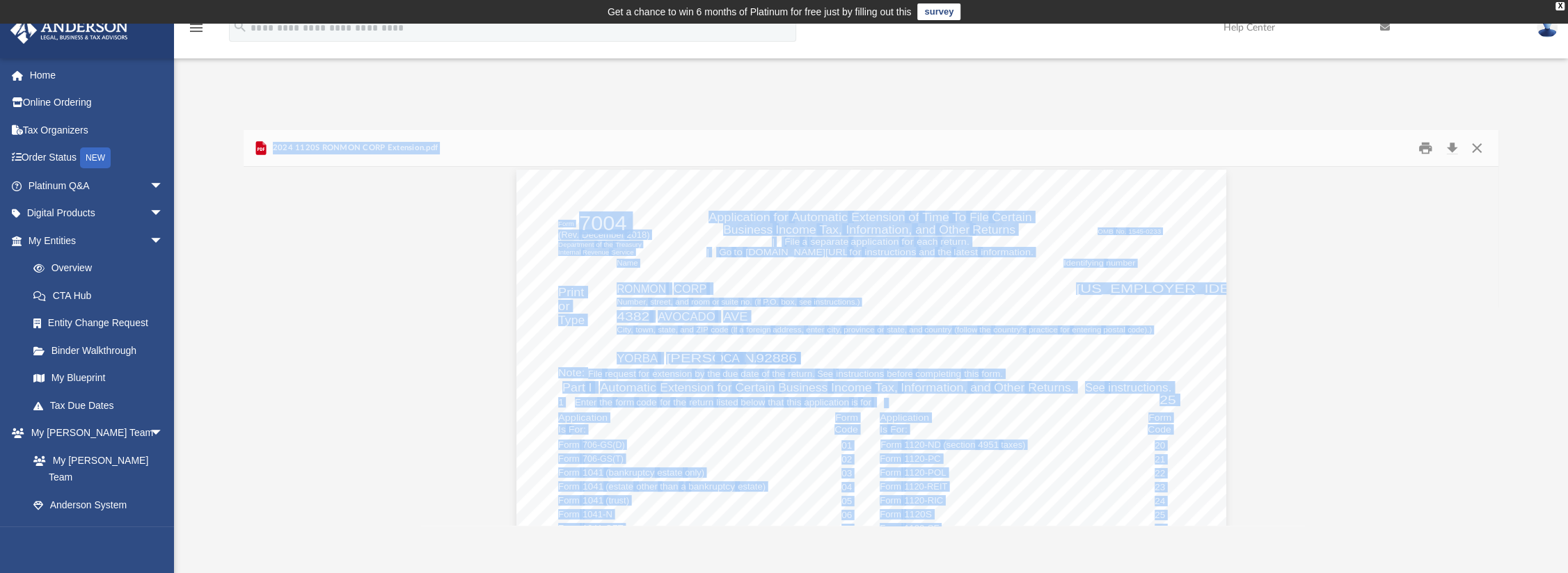
scroll to position [0, 0]
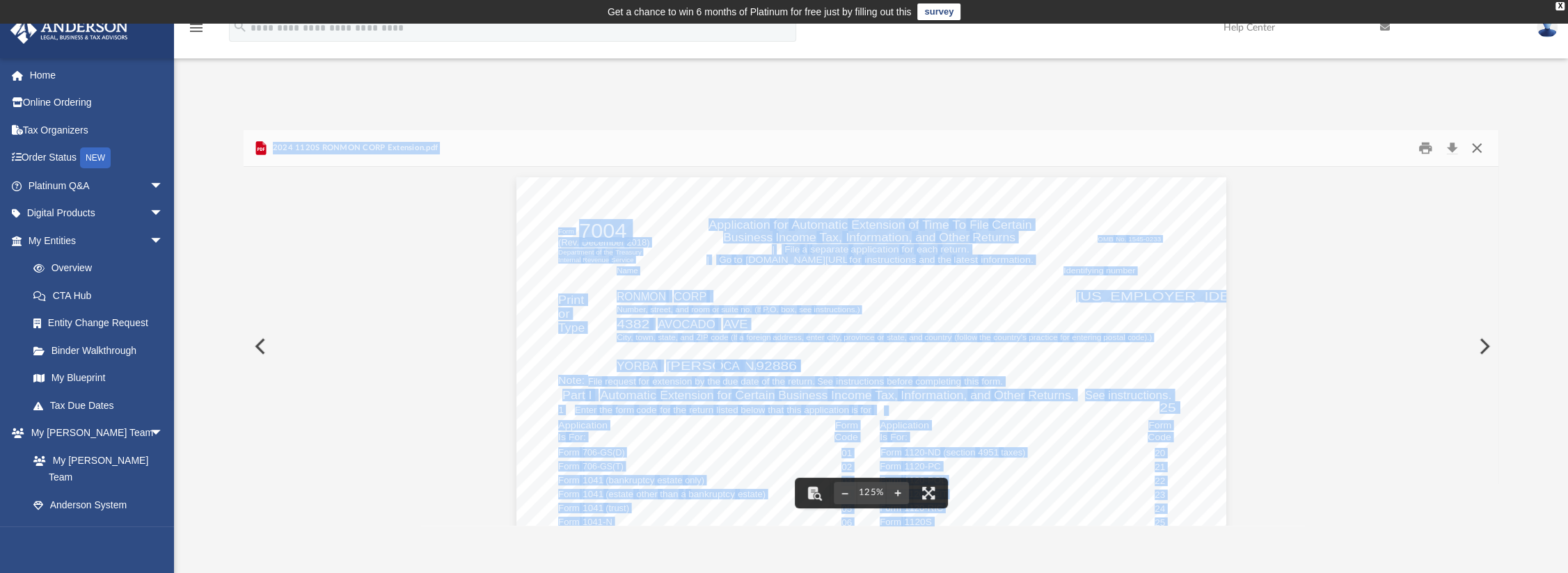
click at [1472, 146] on button "Close" at bounding box center [1475, 147] width 25 height 21
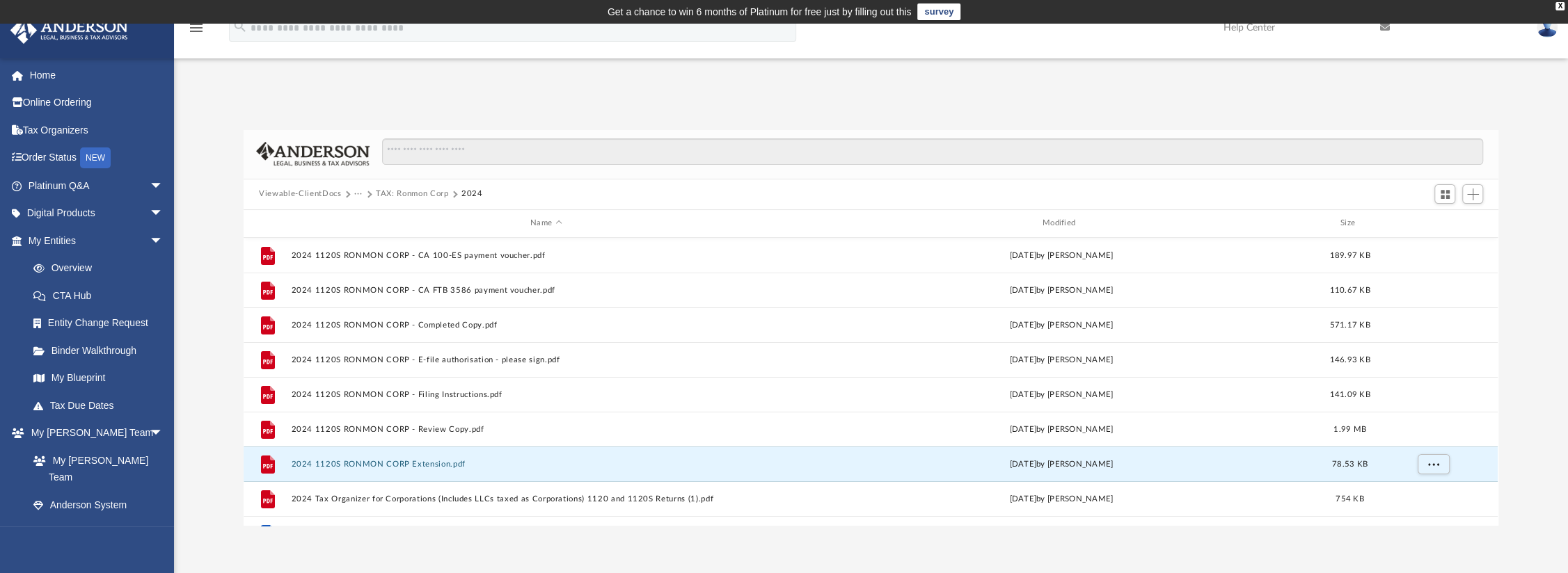
click at [299, 196] on button "Viewable-ClientDocs" at bounding box center [299, 195] width 82 height 13
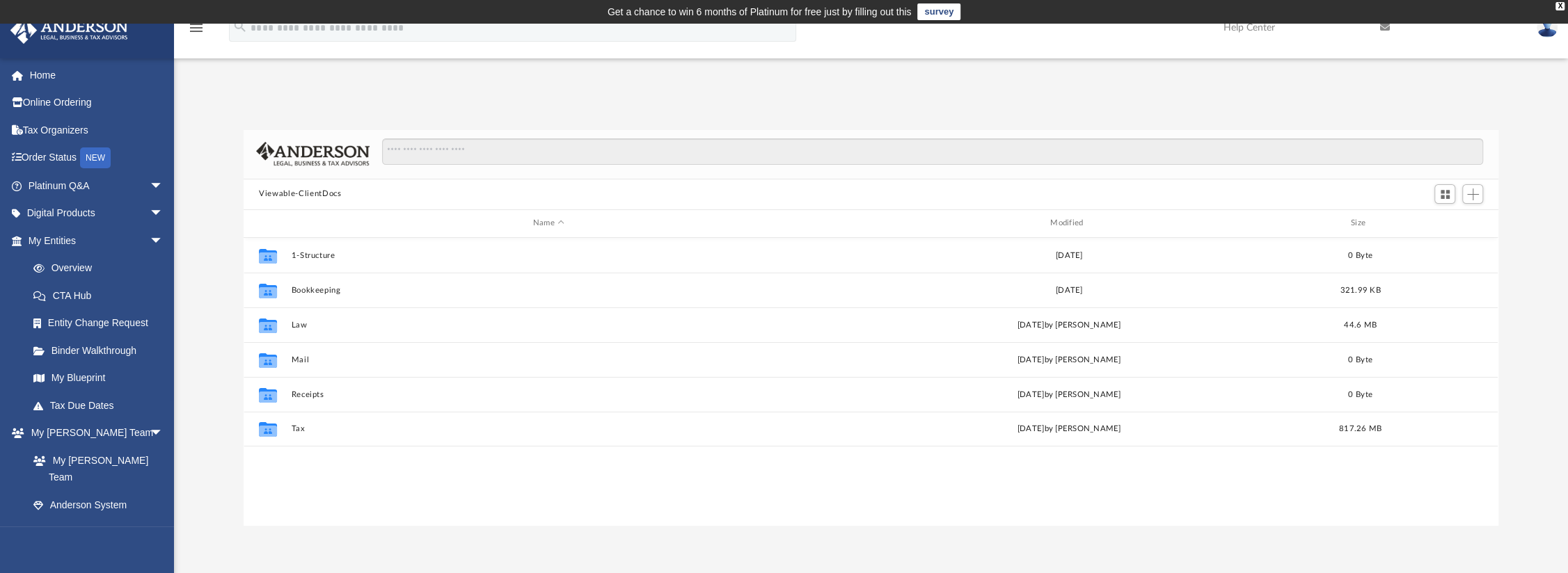
click at [1550, 26] on img at bounding box center [1547, 28] width 21 height 20
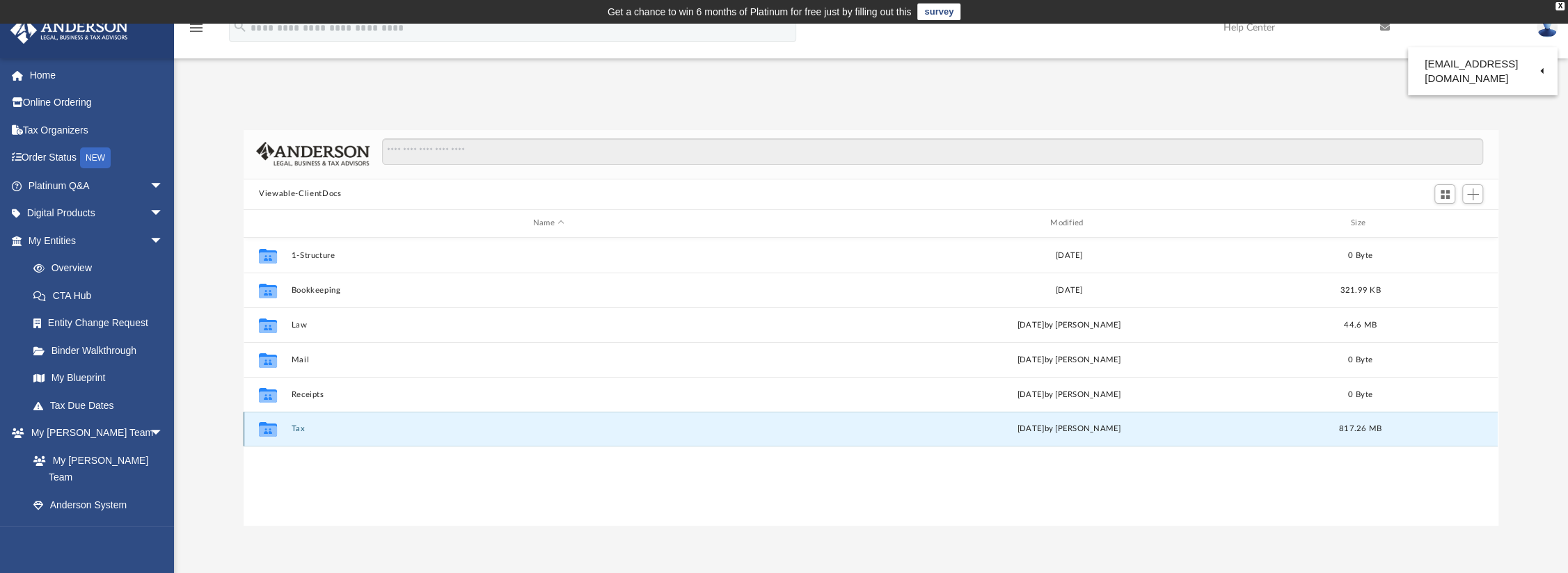
click at [297, 426] on button "Tax" at bounding box center [548, 429] width 514 height 9
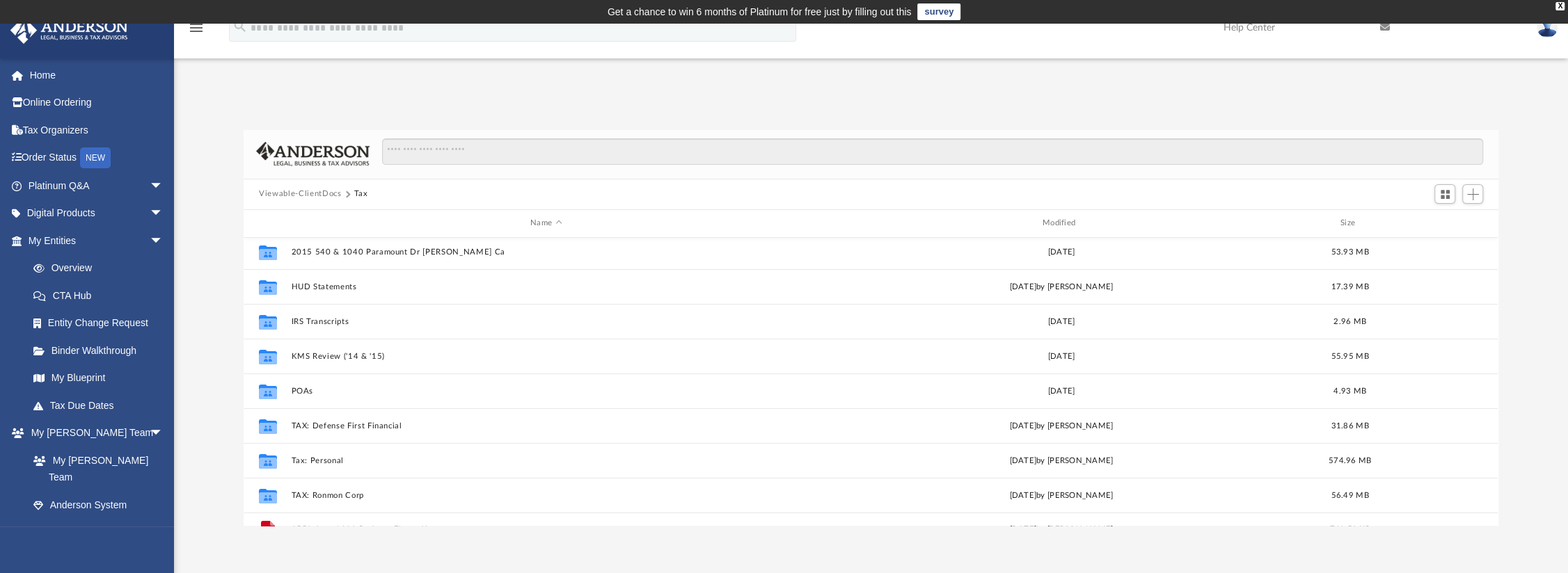
scroll to position [59, 0]
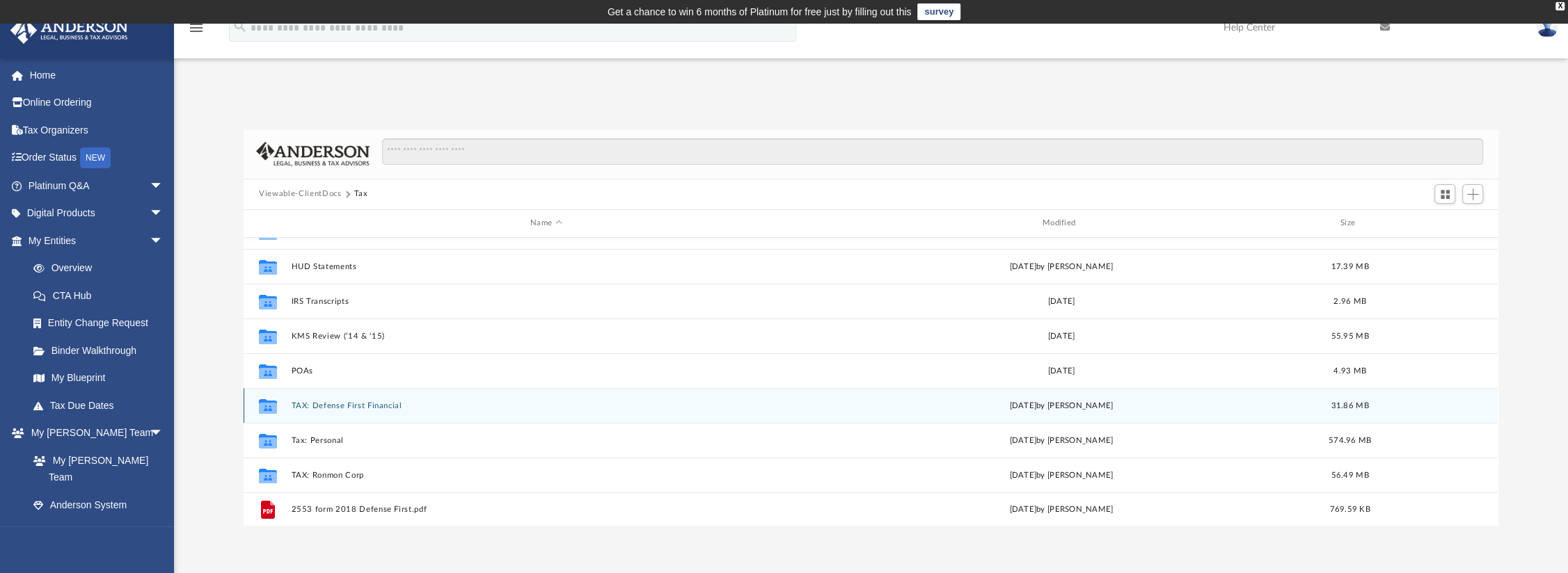
click at [327, 399] on div "Collaborated Folder TAX: Defense First Financial Tue Jul 1 2025 by Alex Price 3…" at bounding box center [870, 406] width 1254 height 35
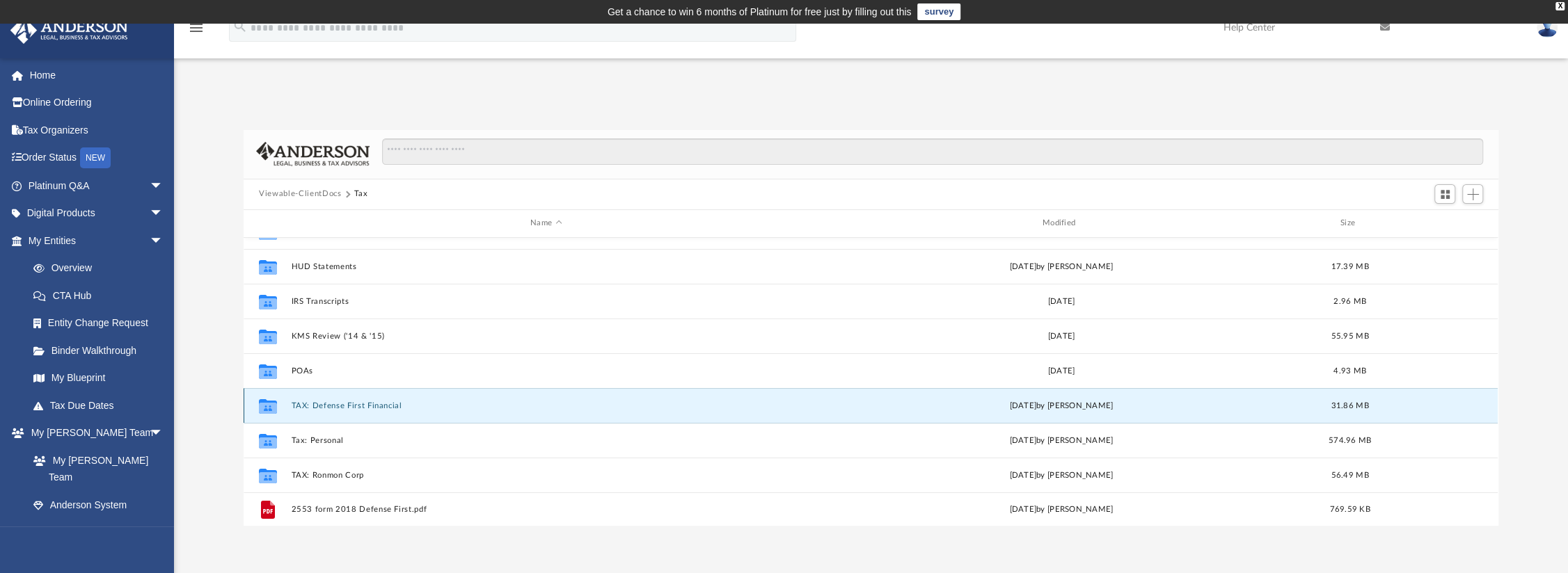
click at [343, 402] on button "TAX: Defense First Financial" at bounding box center [546, 406] width 510 height 9
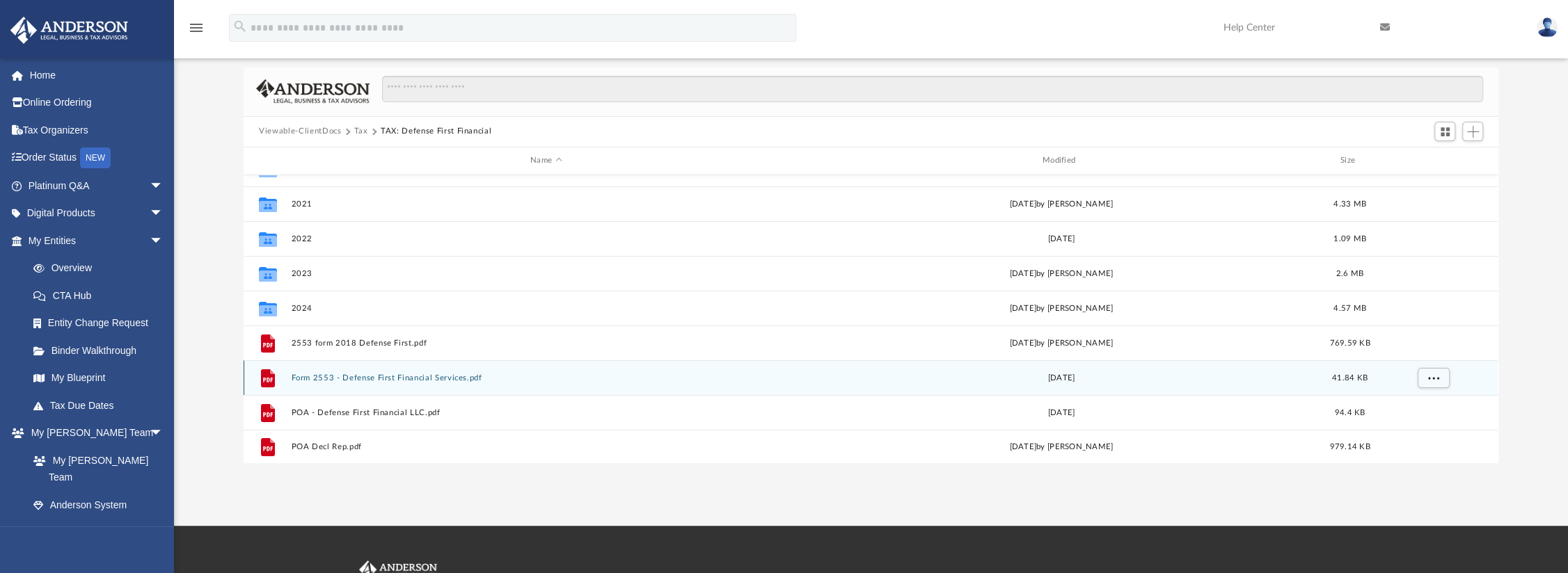
scroll to position [140, 0]
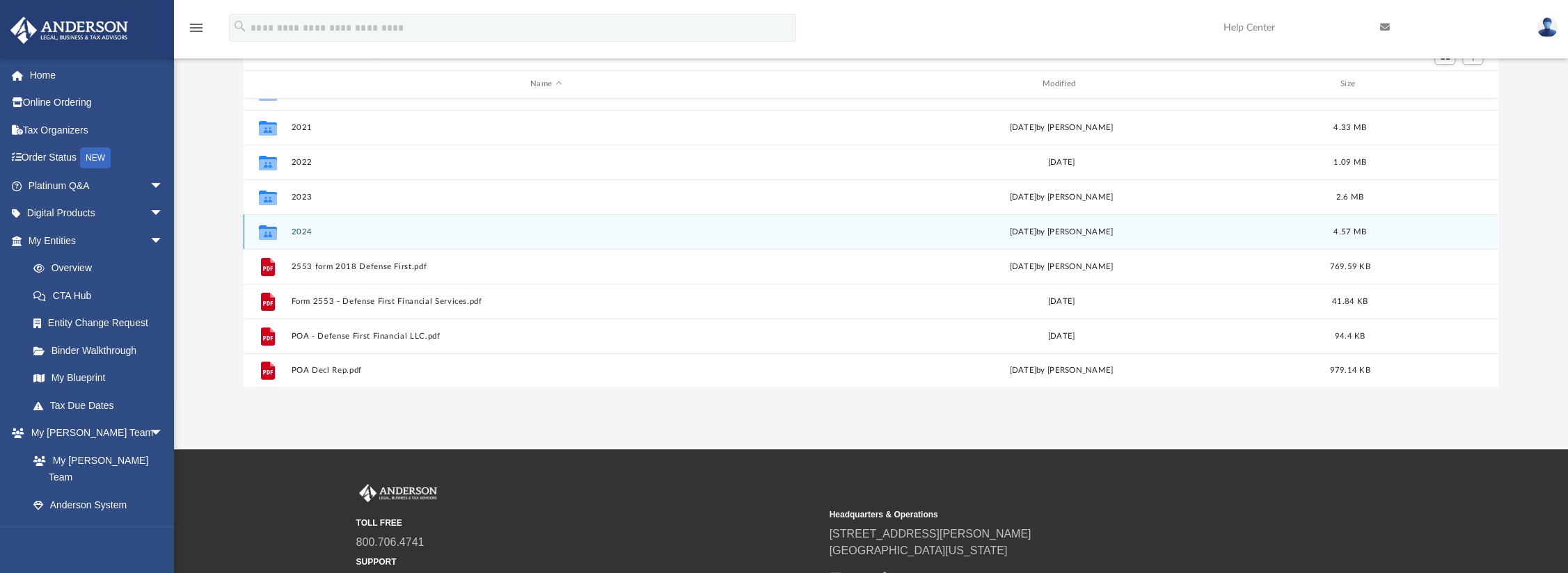
click at [444, 229] on button "2024" at bounding box center [546, 232] width 510 height 9
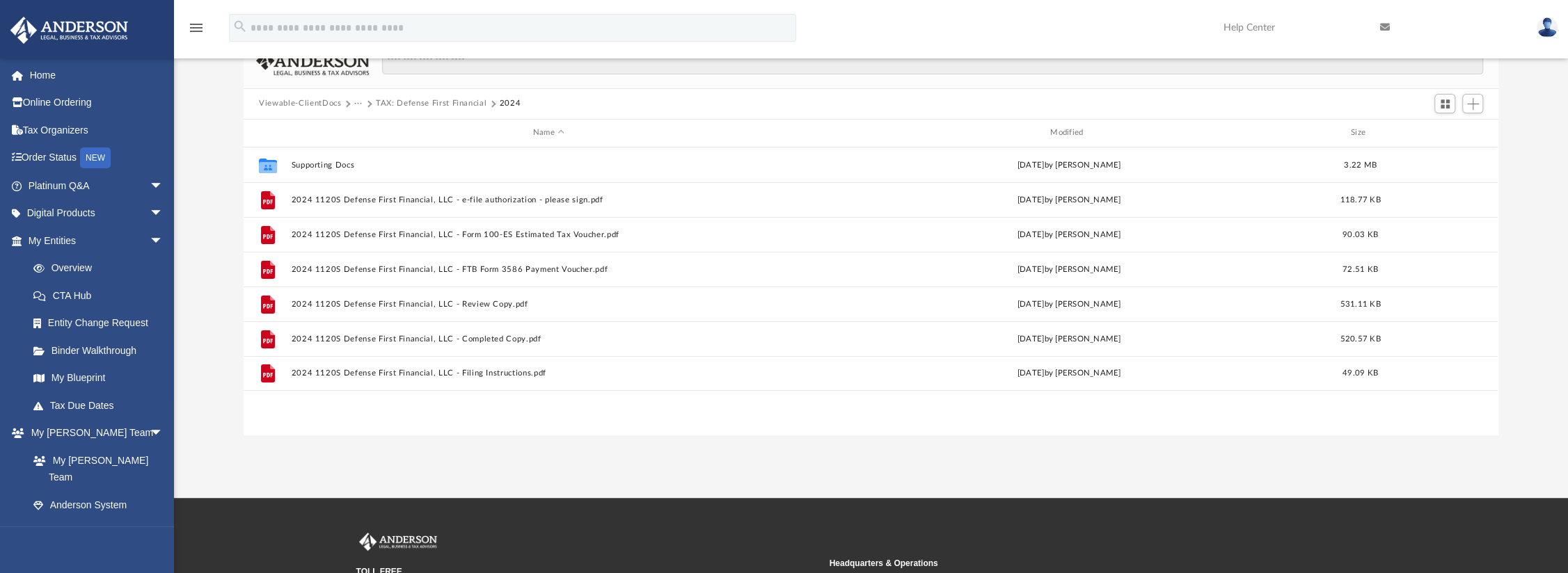
scroll to position [70, 0]
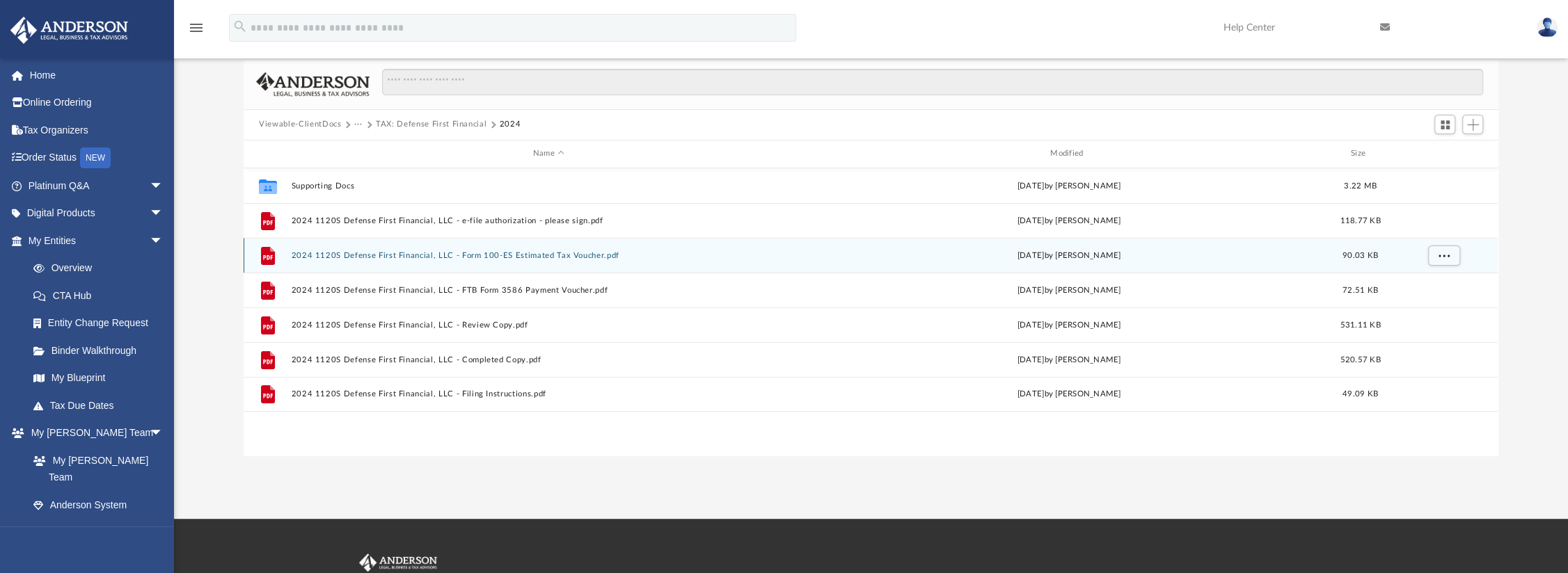
click at [473, 254] on button "2024 1120S Defense First Financial, LLC - Form 100-ES Estimated Tax Voucher.pdf" at bounding box center [548, 256] width 514 height 9
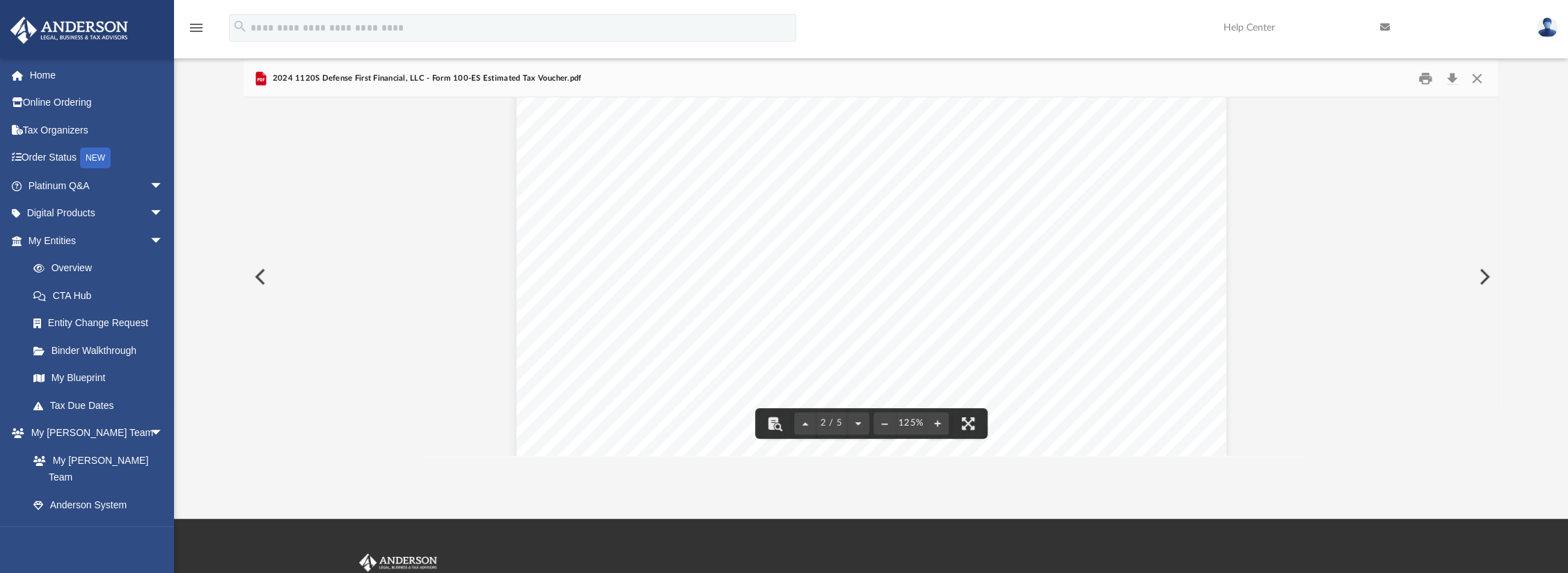
scroll to position [858, 0]
click at [1472, 80] on button "Close" at bounding box center [1475, 77] width 25 height 21
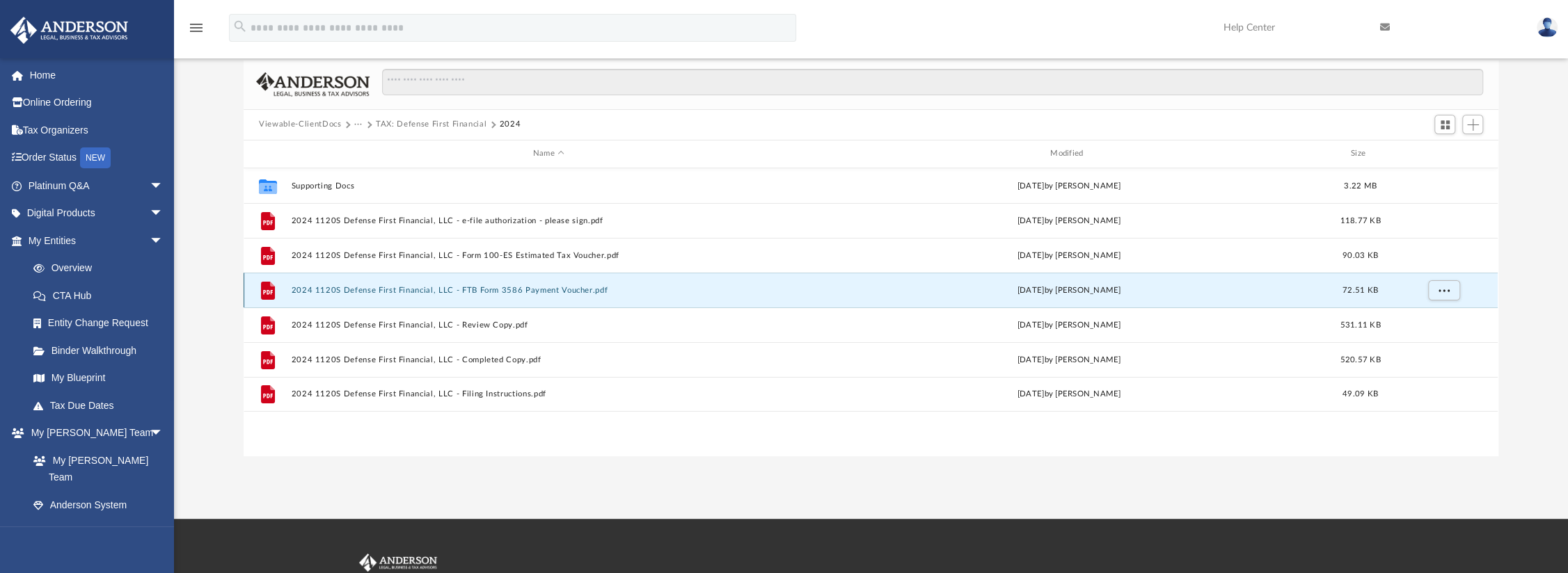
click at [413, 287] on button "2024 1120S Defense First Financial, LLC - FTB Form 3586 Payment Voucher.pdf" at bounding box center [548, 290] width 514 height 9
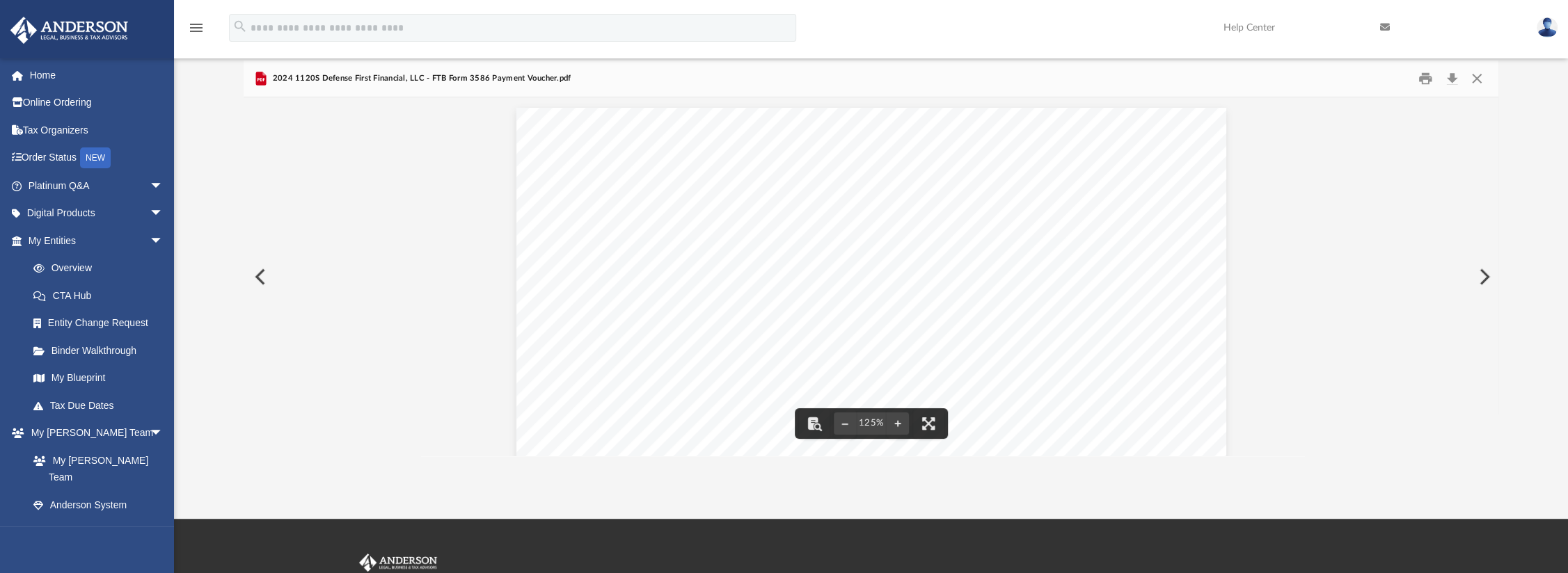
scroll to position [0, 0]
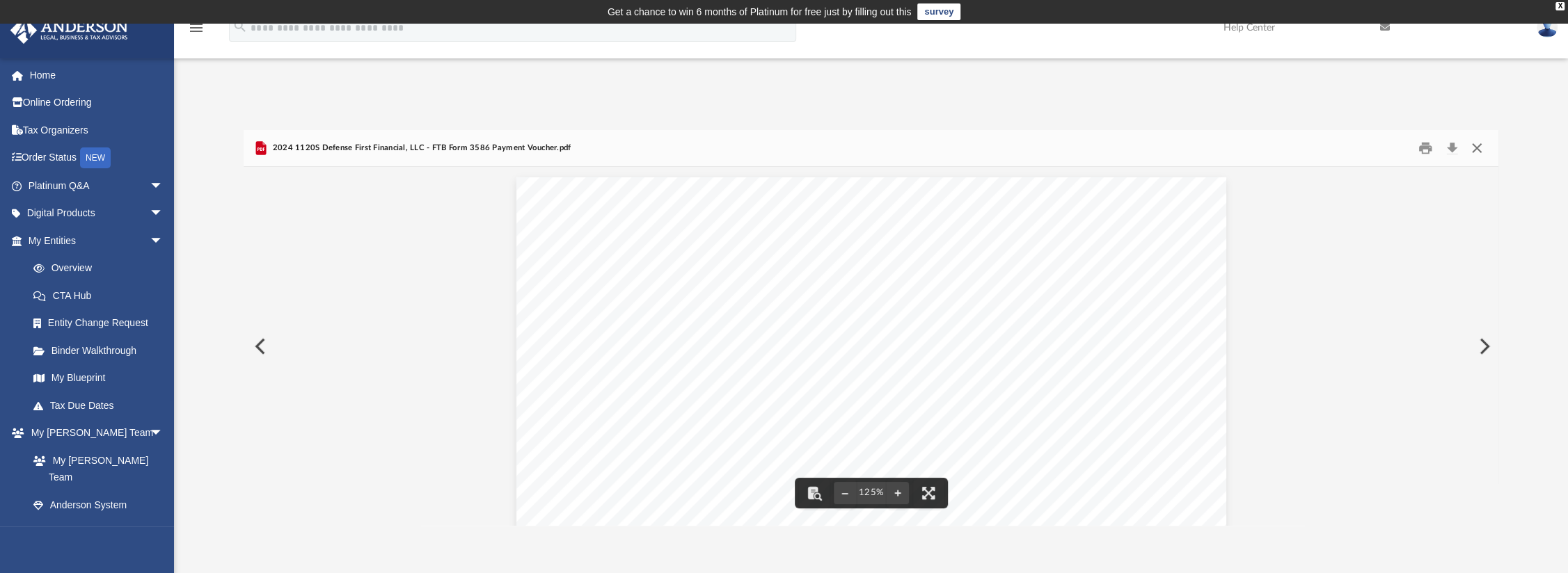
click at [1475, 150] on button "Close" at bounding box center [1475, 147] width 25 height 21
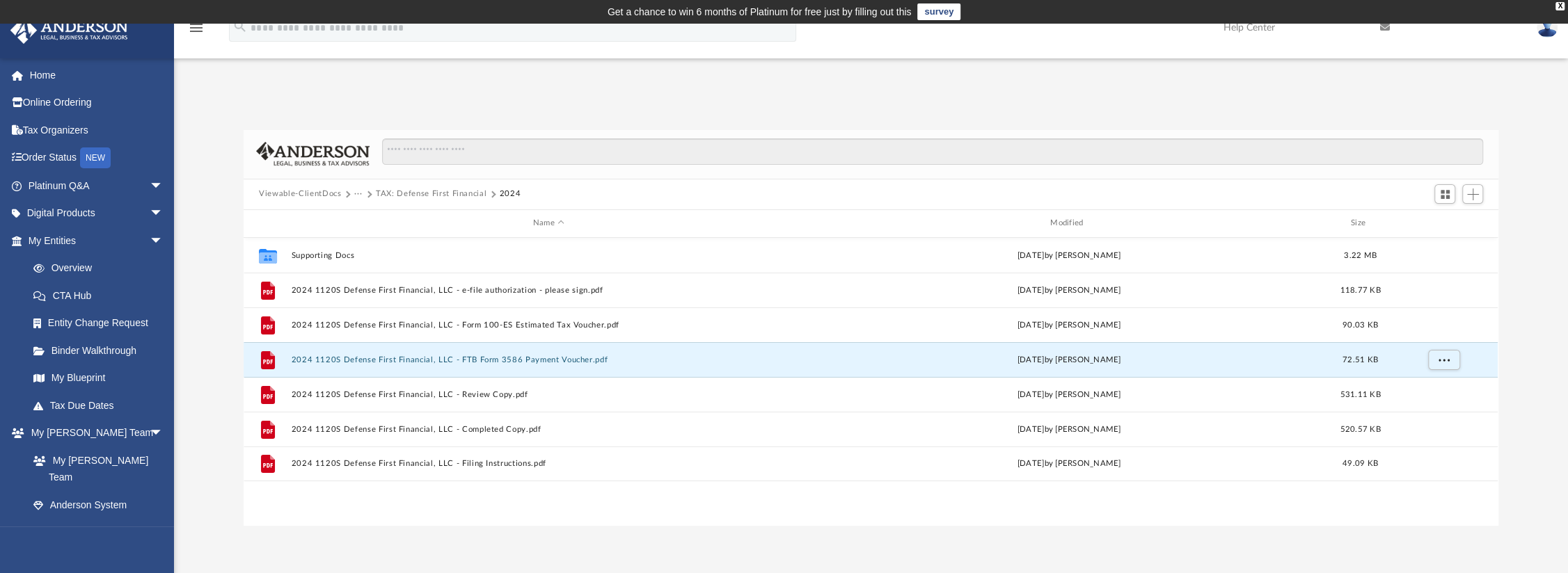
click at [1550, 30] on img at bounding box center [1547, 28] width 21 height 20
click at [1300, 120] on link "Logout" at bounding box center [1338, 121] width 140 height 28
